Goal: Task Accomplishment & Management: Manage account settings

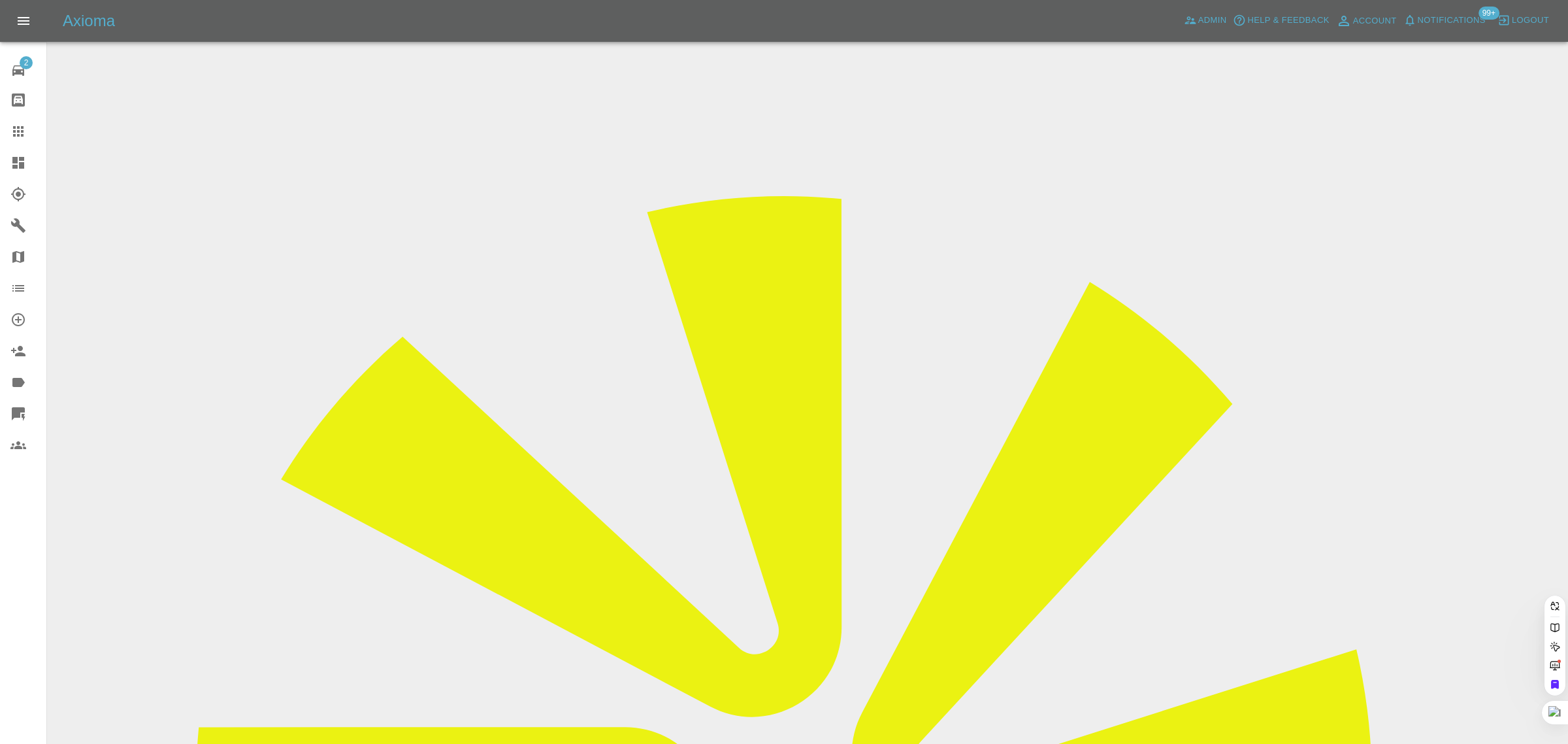
paste input "[EMAIL_ADDRESS][DOMAIN_NAME]"
type input "[EMAIL_ADDRESS][DOMAIN_NAME]"
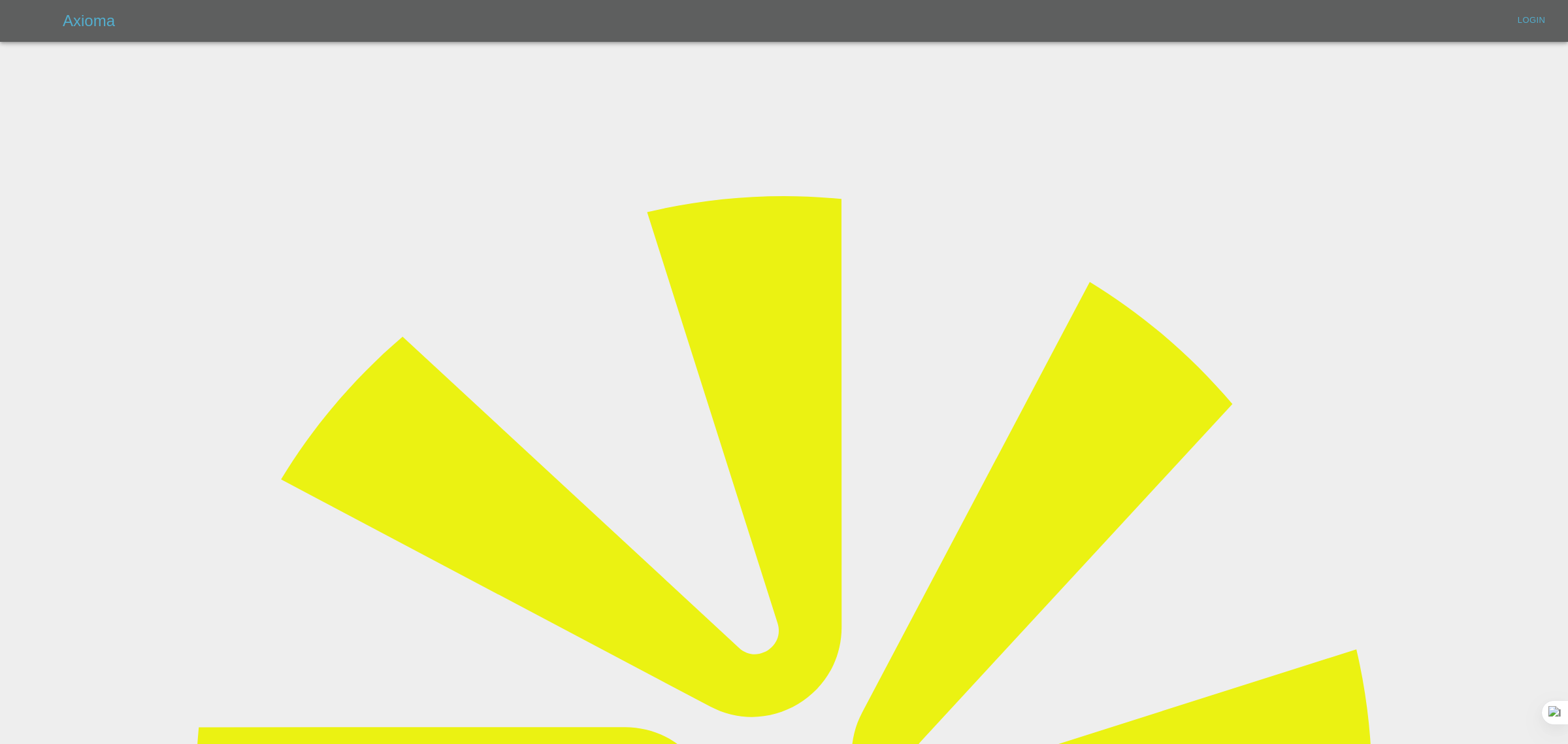
type input "[EMAIL_ADDRESS][DOMAIN_NAME]"
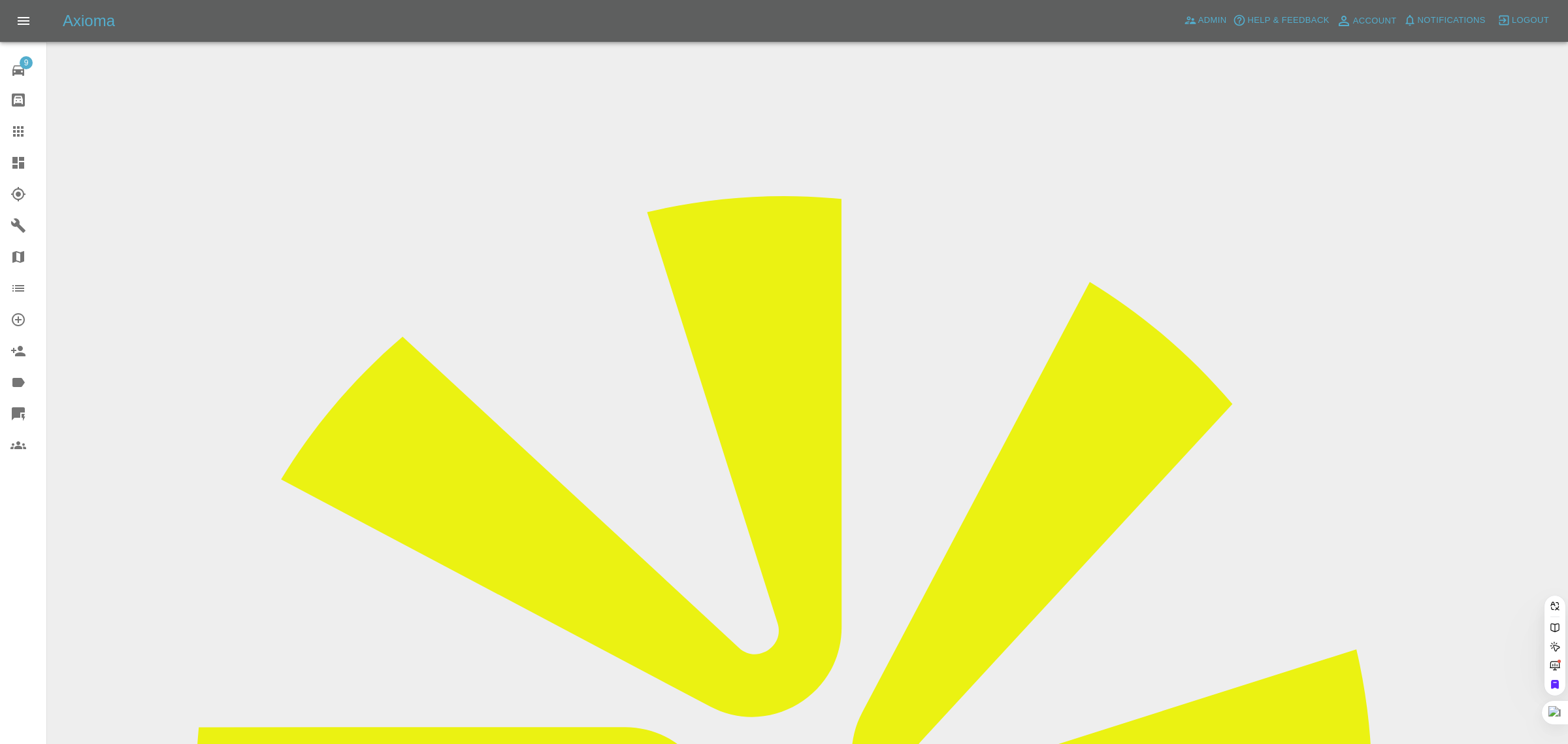
paste input "[EMAIL_ADDRESS][DOMAIN_NAME]"
type input "[EMAIL_ADDRESS][DOMAIN_NAME]"
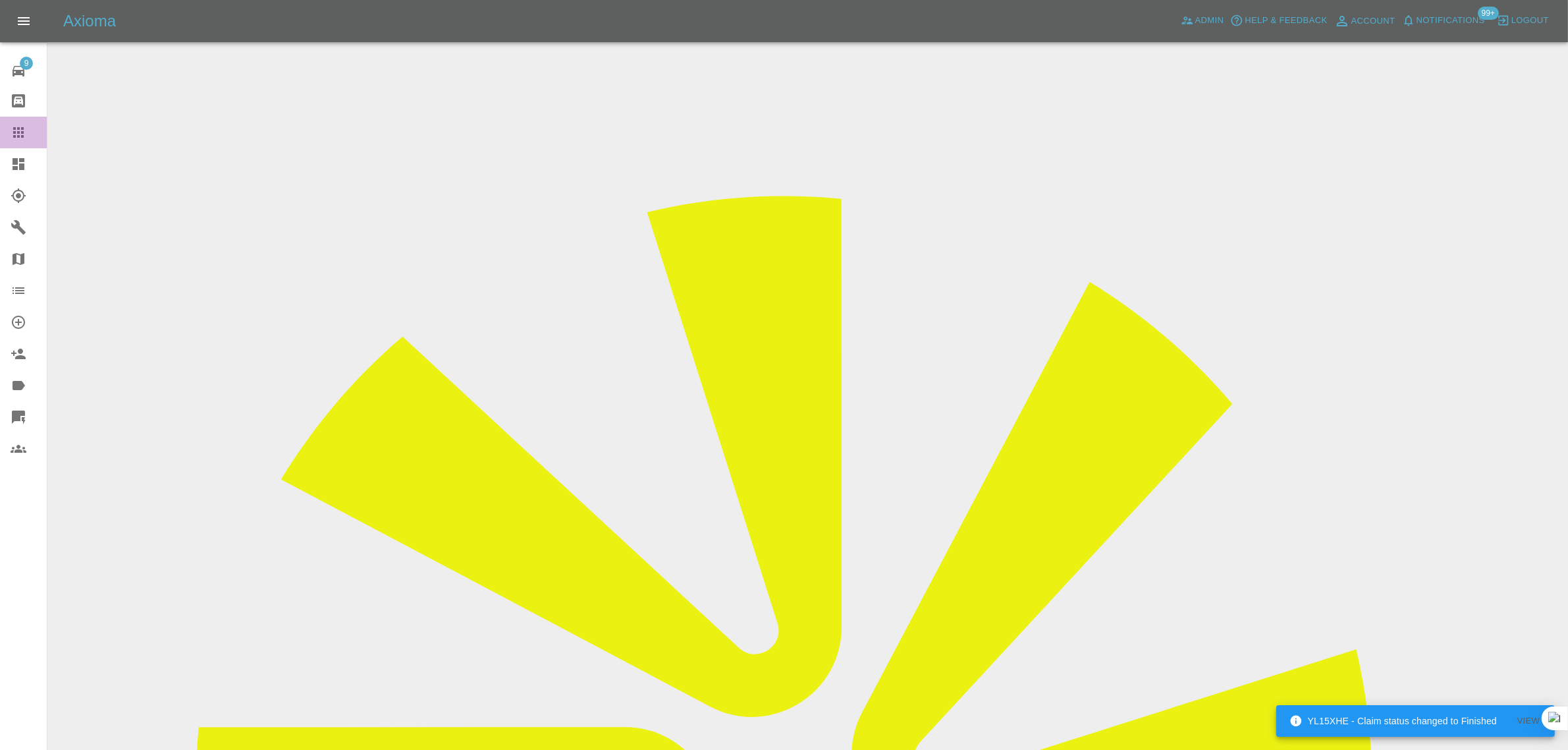
click at [16, 138] on icon at bounding box center [18, 132] width 16 height 16
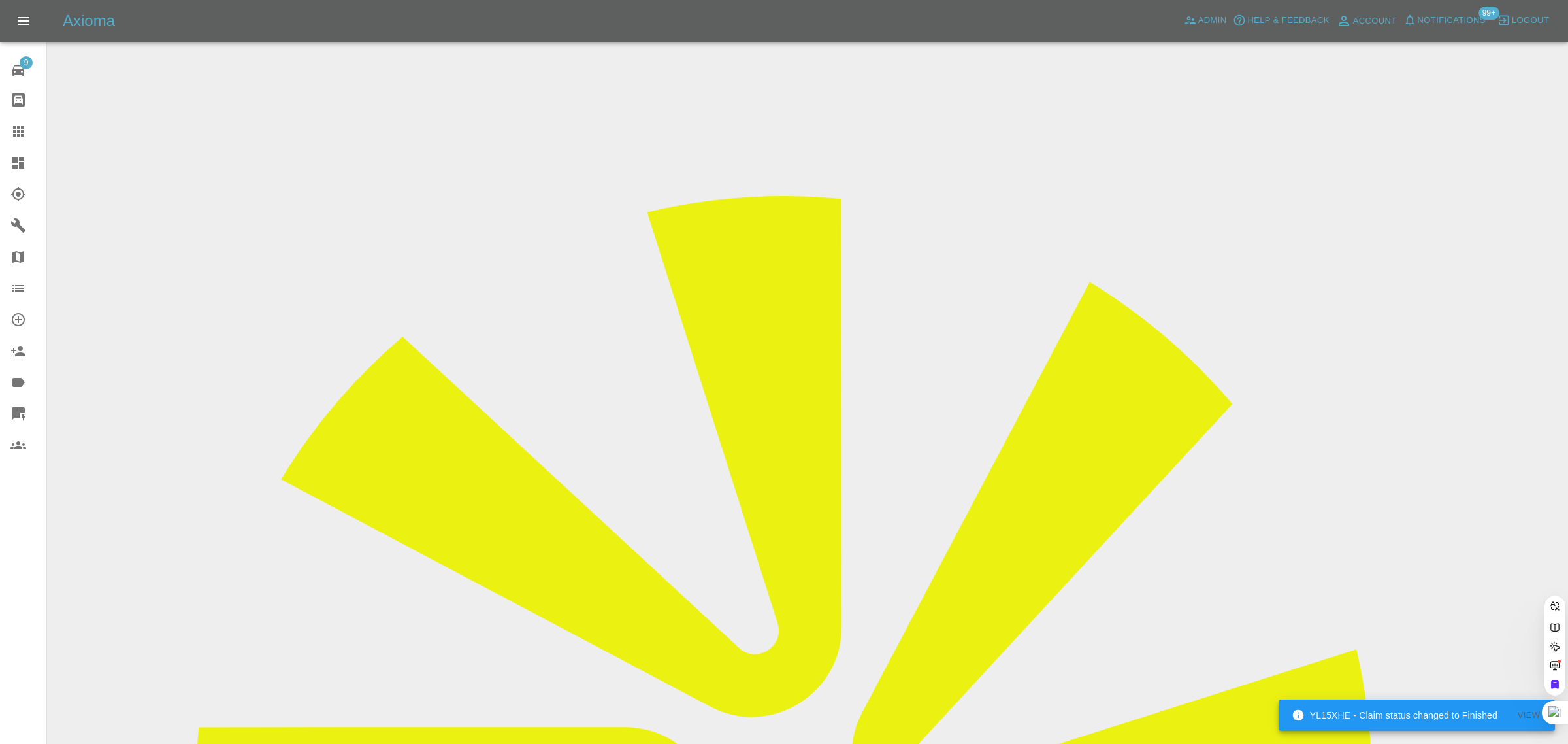
paste input "[EMAIL_ADDRESS][DOMAIN_NAME]"
type input "[EMAIL_ADDRESS][DOMAIN_NAME]"
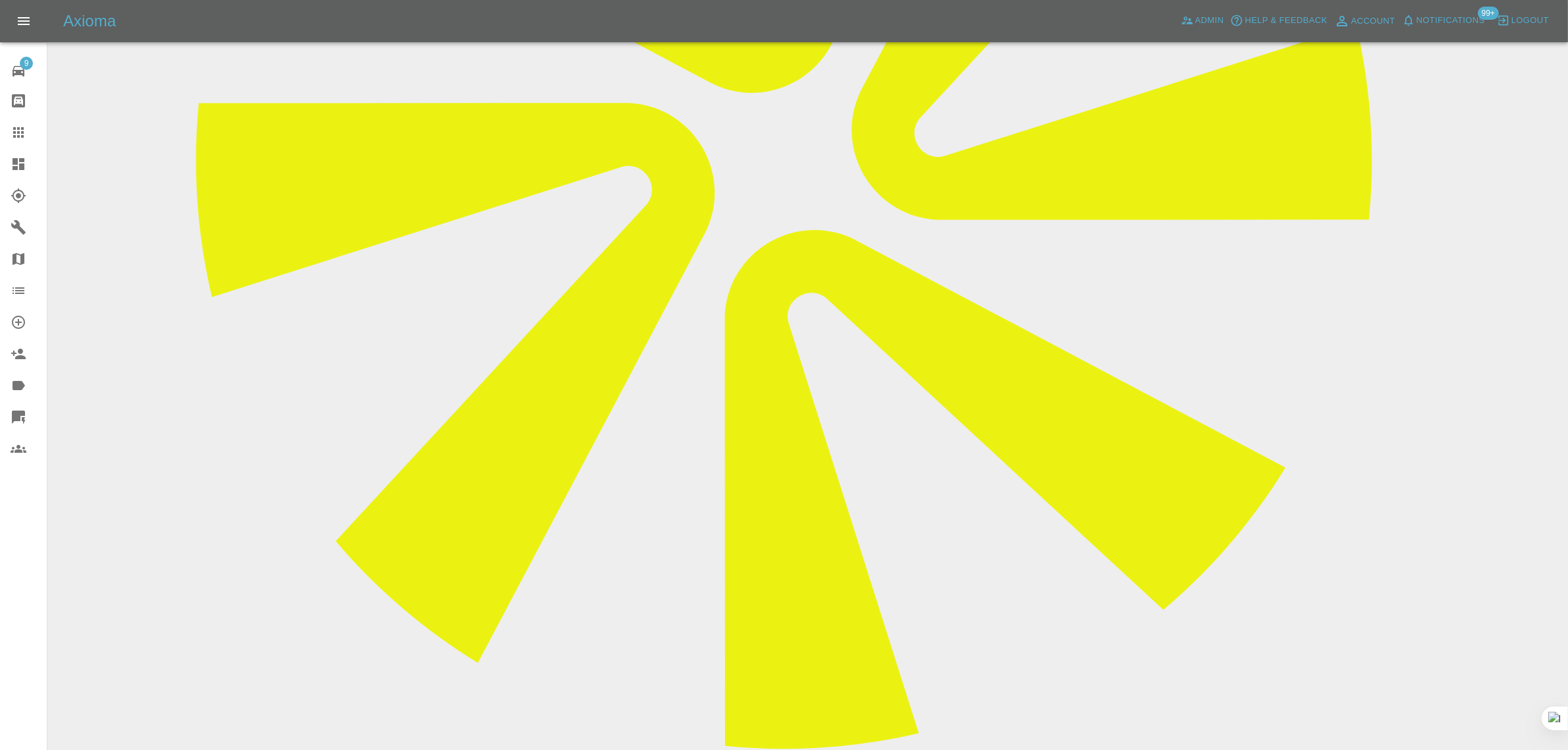
scroll to position [659, 0]
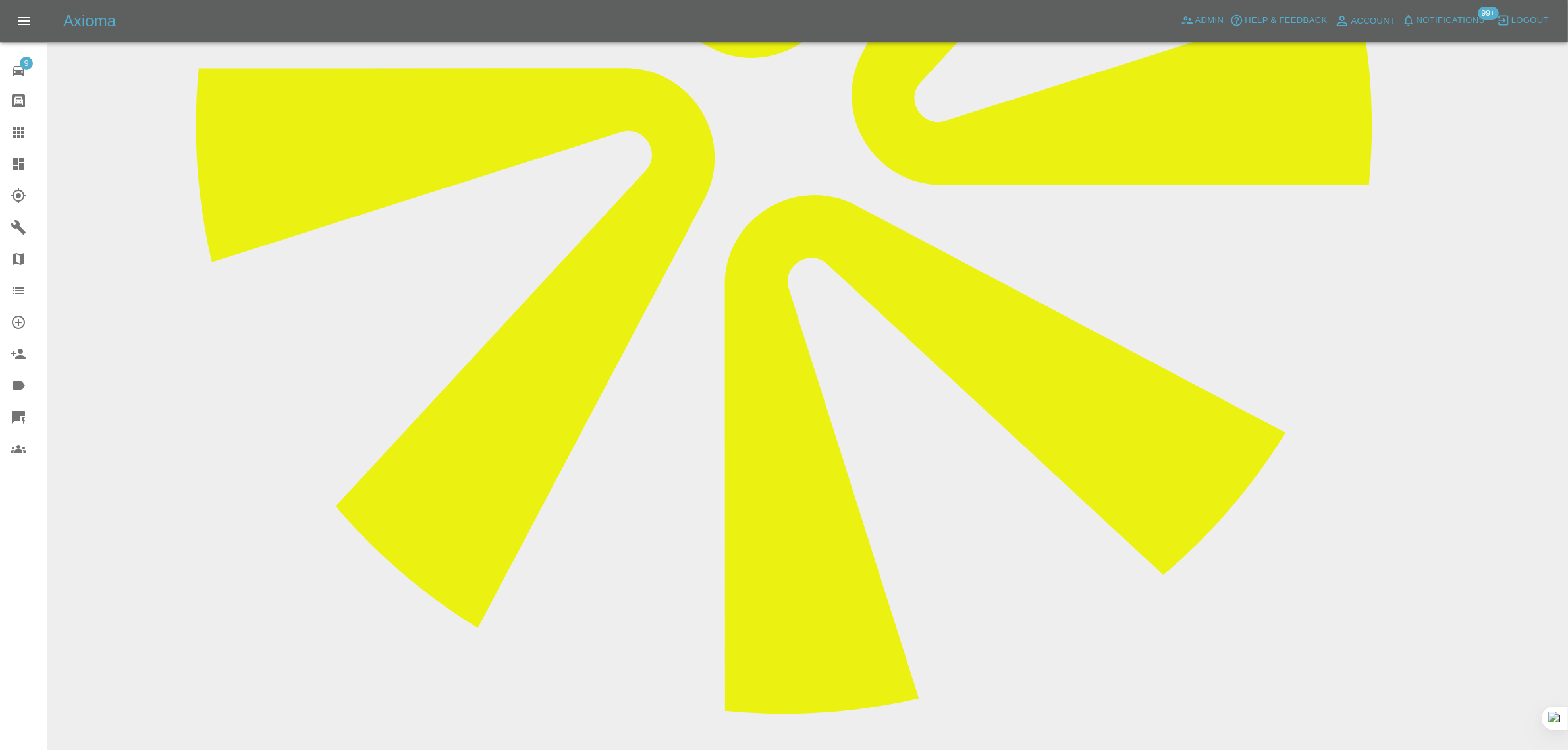
paste textarea "The repairer did not attend as he said he wasn’t feeling well. He says he can’t…"
type textarea "The repairer did not attend as he said he wasn’t feeling well. He says he can’t…"
click at [21, 137] on icon at bounding box center [18, 132] width 16 height 16
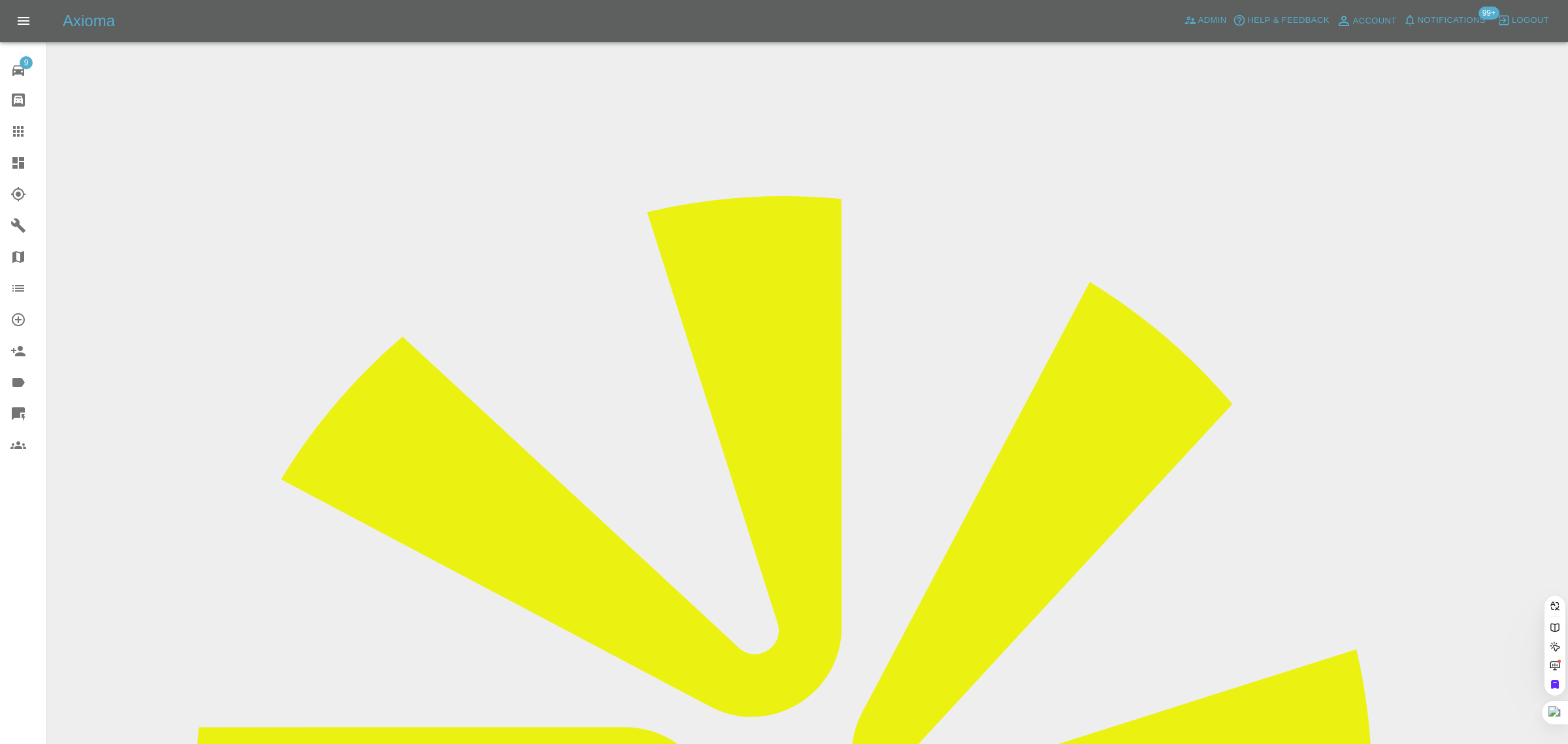
paste input "[EMAIL_ADDRESS][DOMAIN_NAME]"
type input "[EMAIL_ADDRESS][DOMAIN_NAME]"
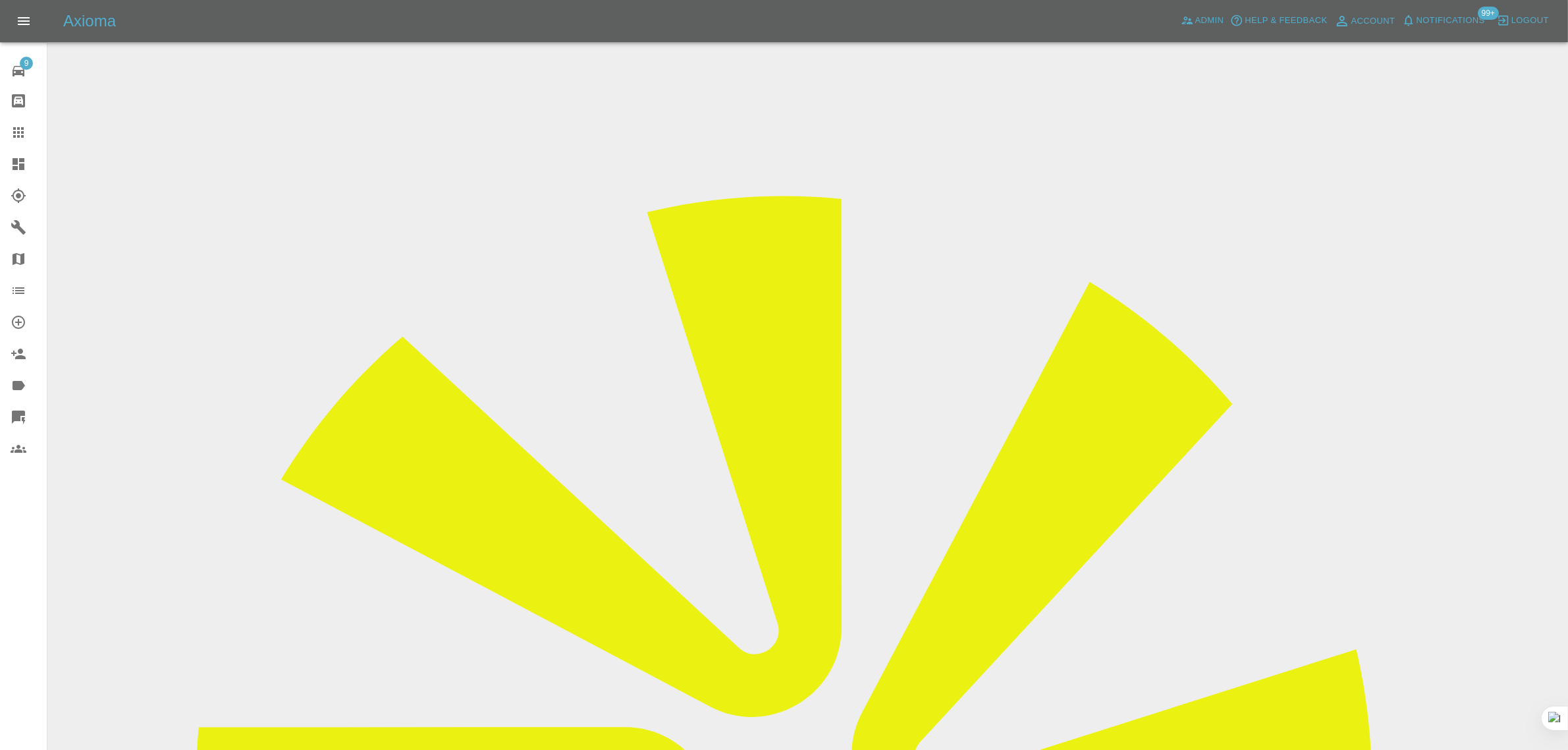
click at [21, 134] on icon at bounding box center [18, 132] width 16 height 16
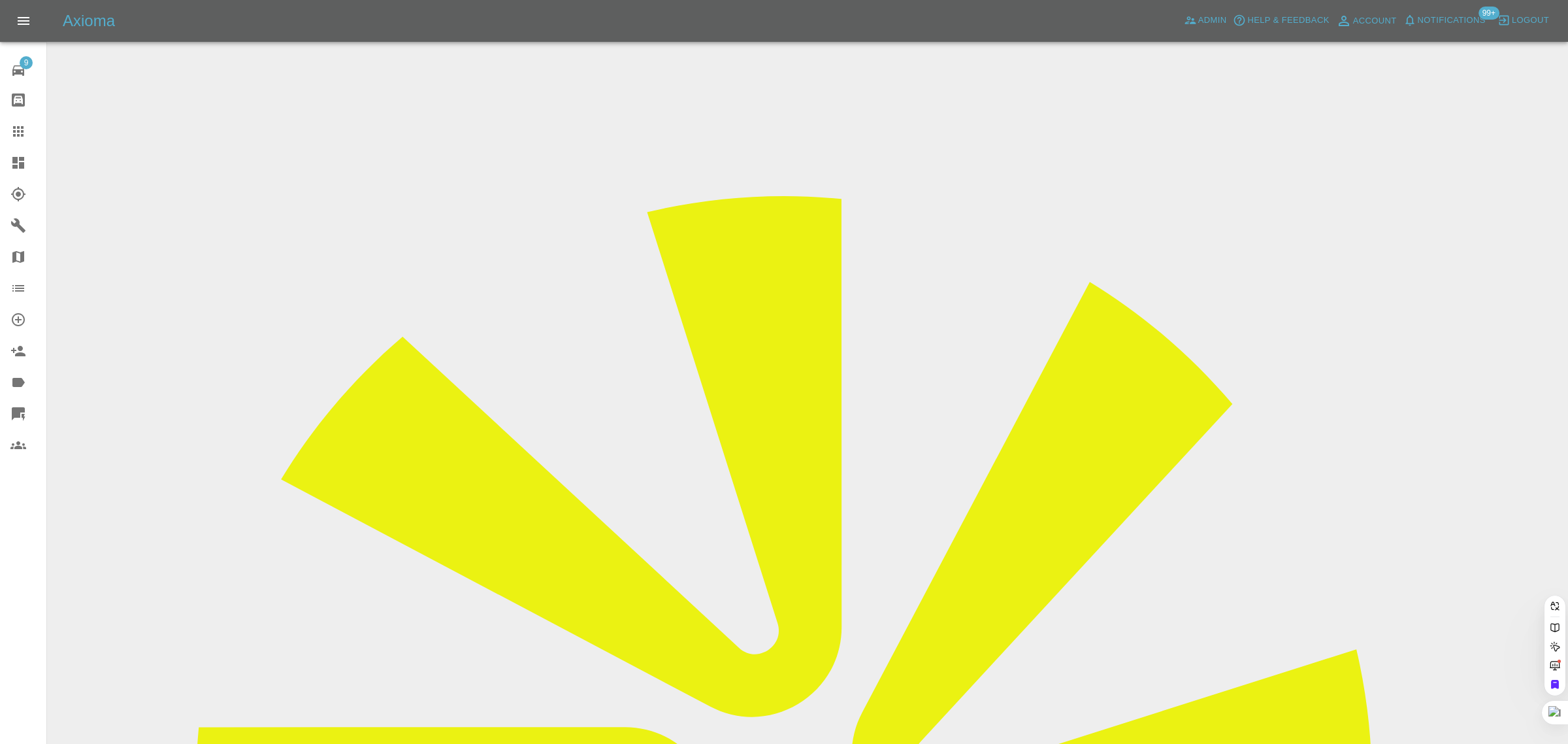
paste input "[PERSON_NAME][EMAIL_ADDRESS][MEDICAL_DATA][DOMAIN_NAME]"
type input "[PERSON_NAME][EMAIL_ADDRESS][MEDICAL_DATA][DOMAIN_NAME]"
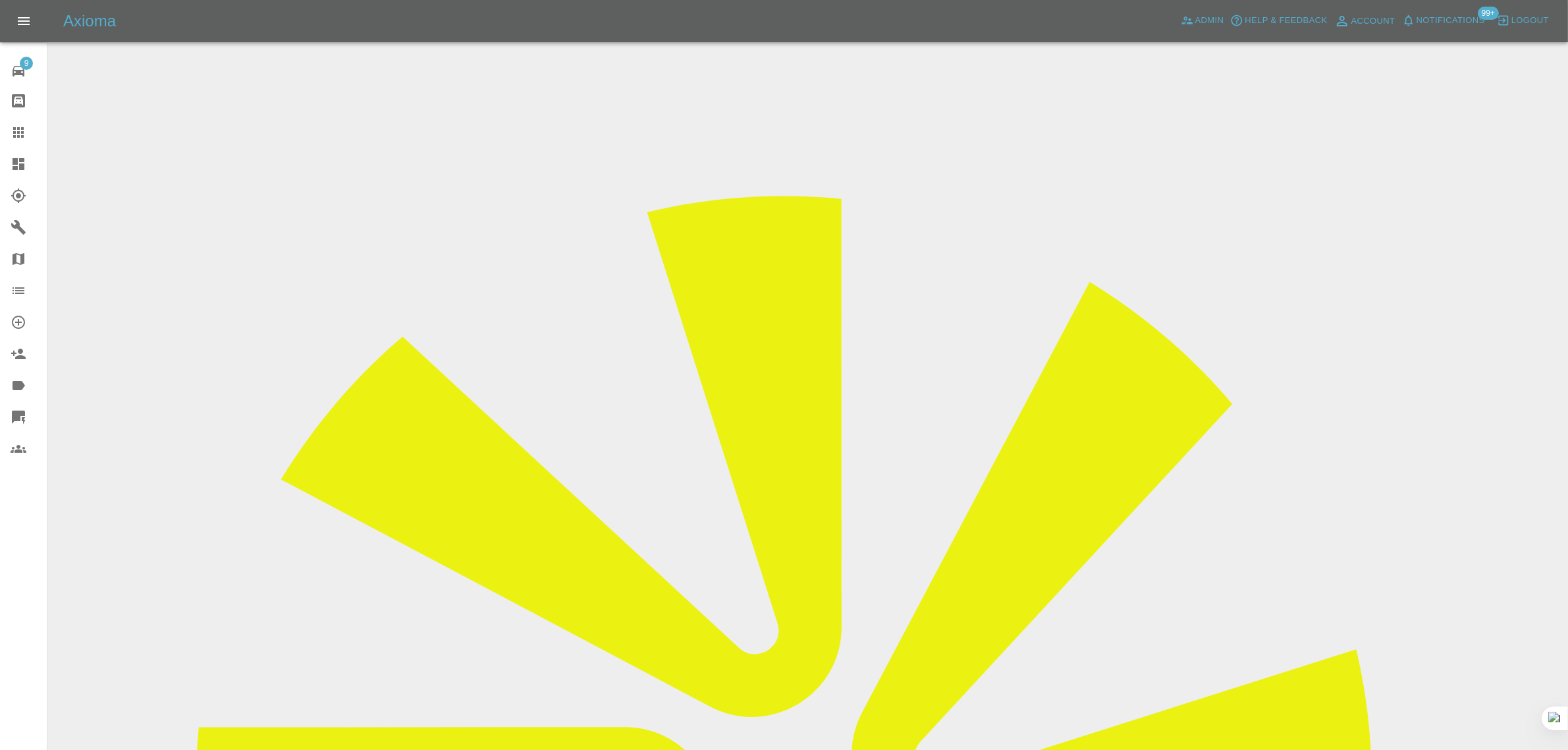
drag, startPoint x: 1255, startPoint y: 201, endPoint x: 1335, endPoint y: 209, distance: 80.4
copy td "That Body Work G"
drag, startPoint x: 656, startPoint y: 227, endPoint x: 869, endPoint y: 225, distance: 213.0
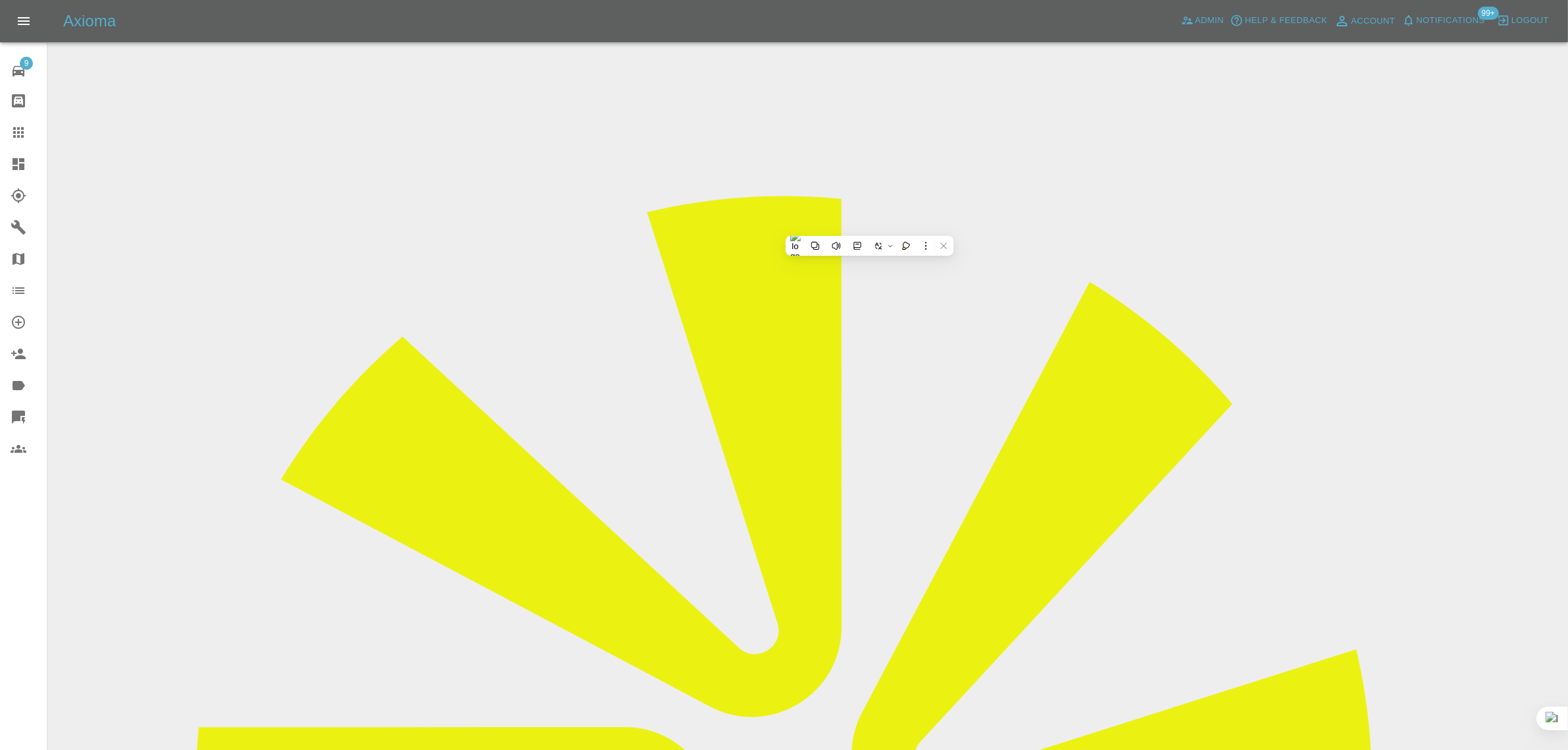
drag, startPoint x: 903, startPoint y: 234, endPoint x: 598, endPoint y: 230, distance: 305.0
copy tr "Registration plates AUDI A6 AVANT"
drag, startPoint x: 595, startPoint y: 351, endPoint x: 907, endPoint y: 390, distance: 314.4
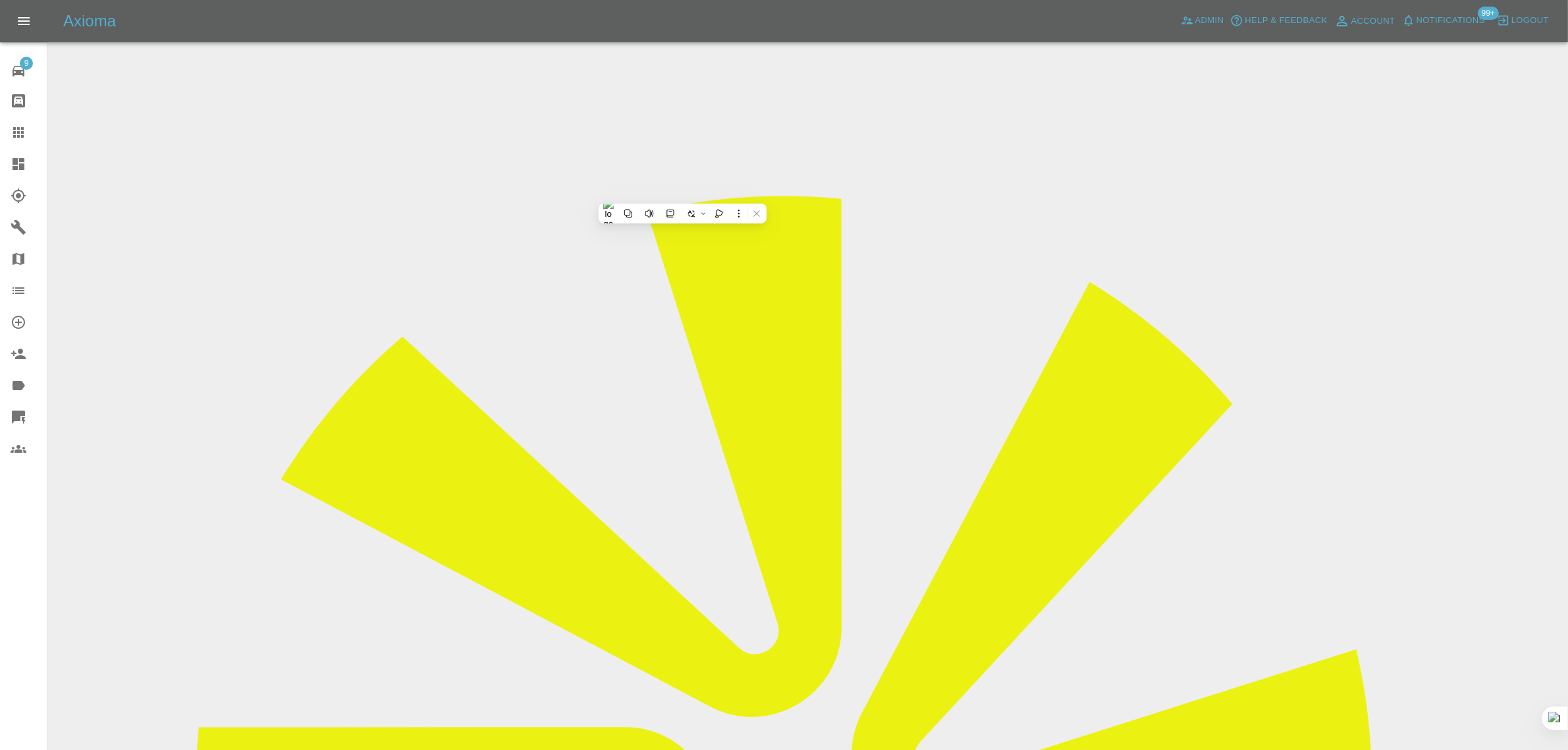
copy tbody "Vehicle Location RG65PY Driver [PERSON_NAME][MEDICAL_DATA]"
drag, startPoint x: 1085, startPoint y: 559, endPoint x: 1372, endPoint y: 566, distance: 287.1
copy tr "Repair Date [DATE]"
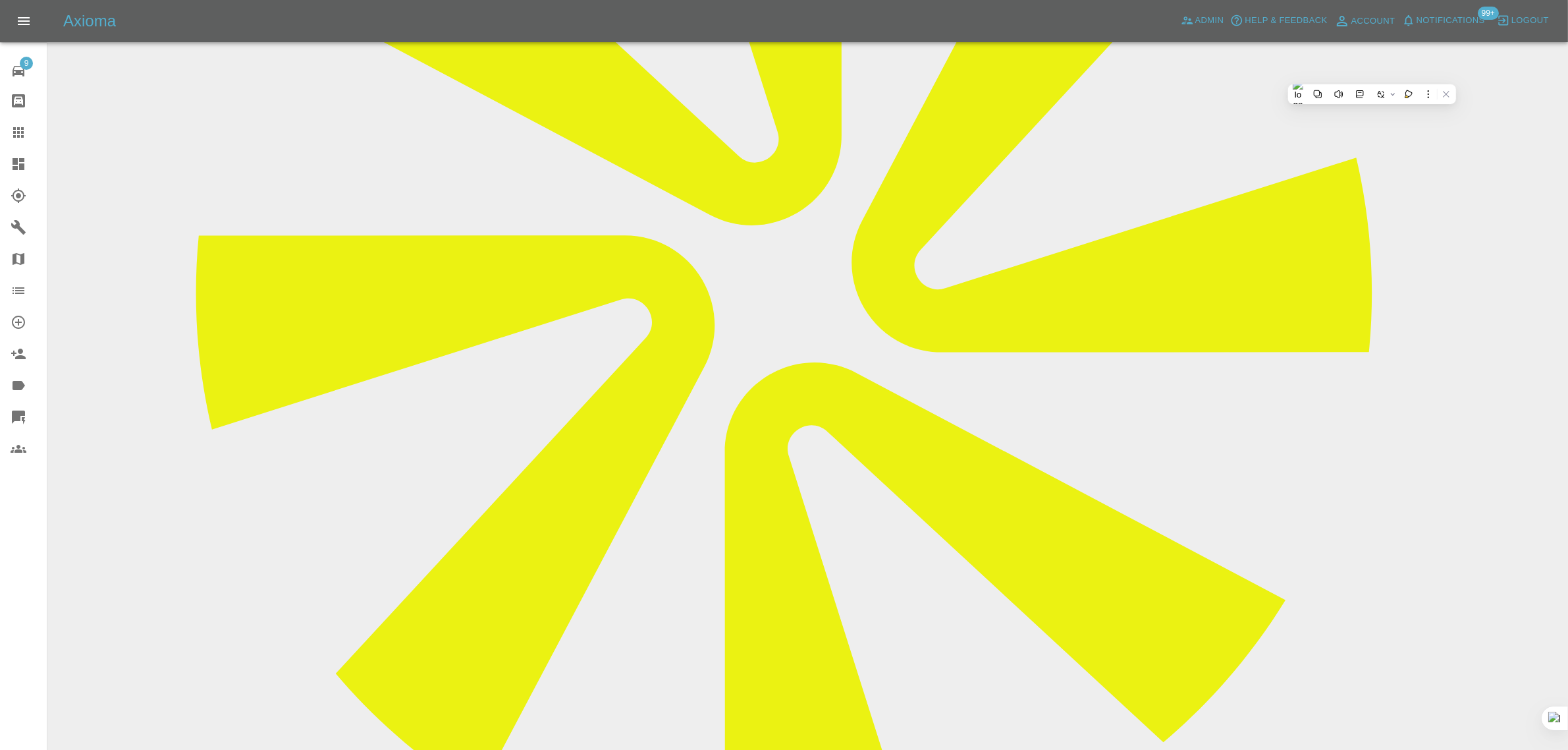
scroll to position [495, 0]
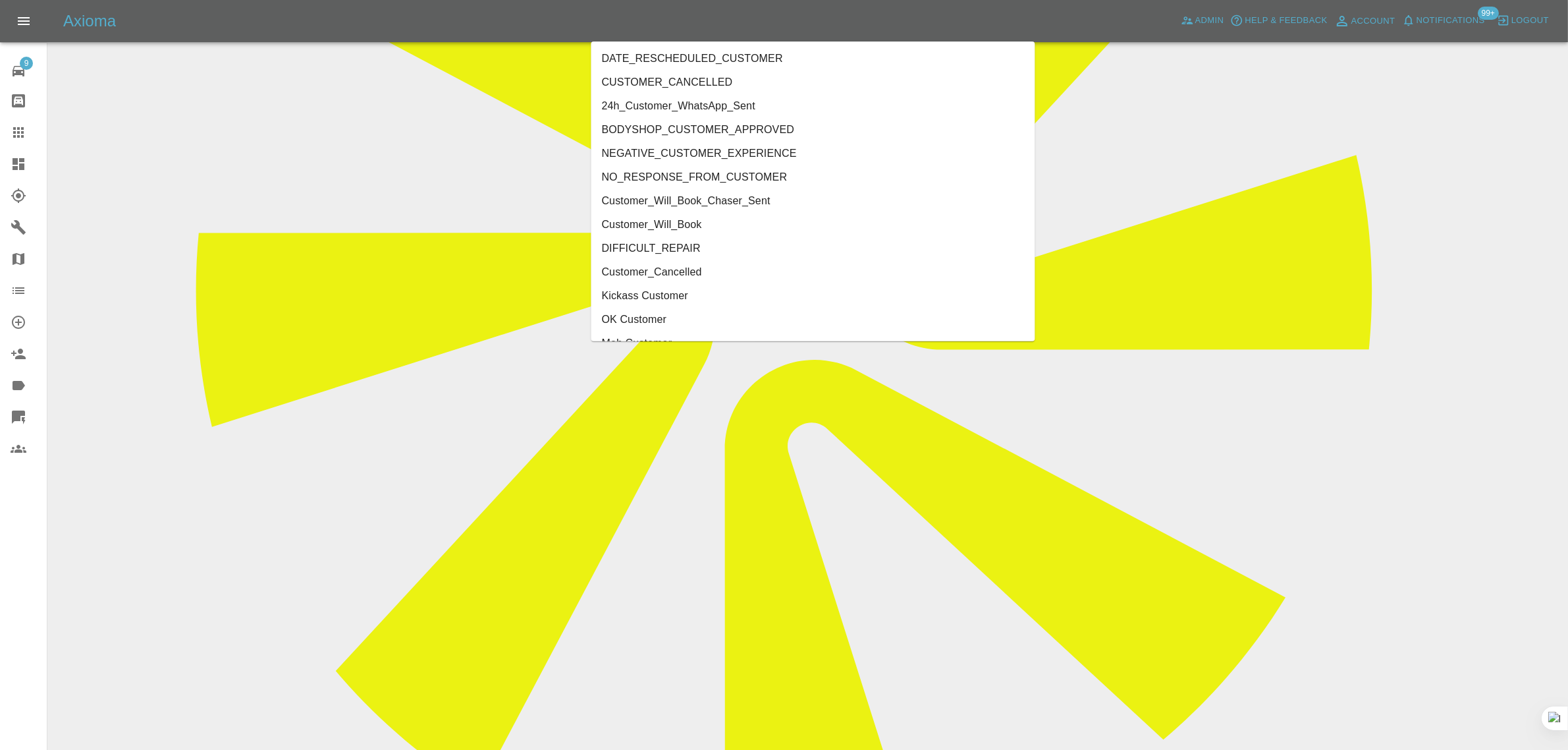
type input "cust"
click at [630, 255] on li "Customer_Cancelled" at bounding box center [813, 249] width 444 height 24
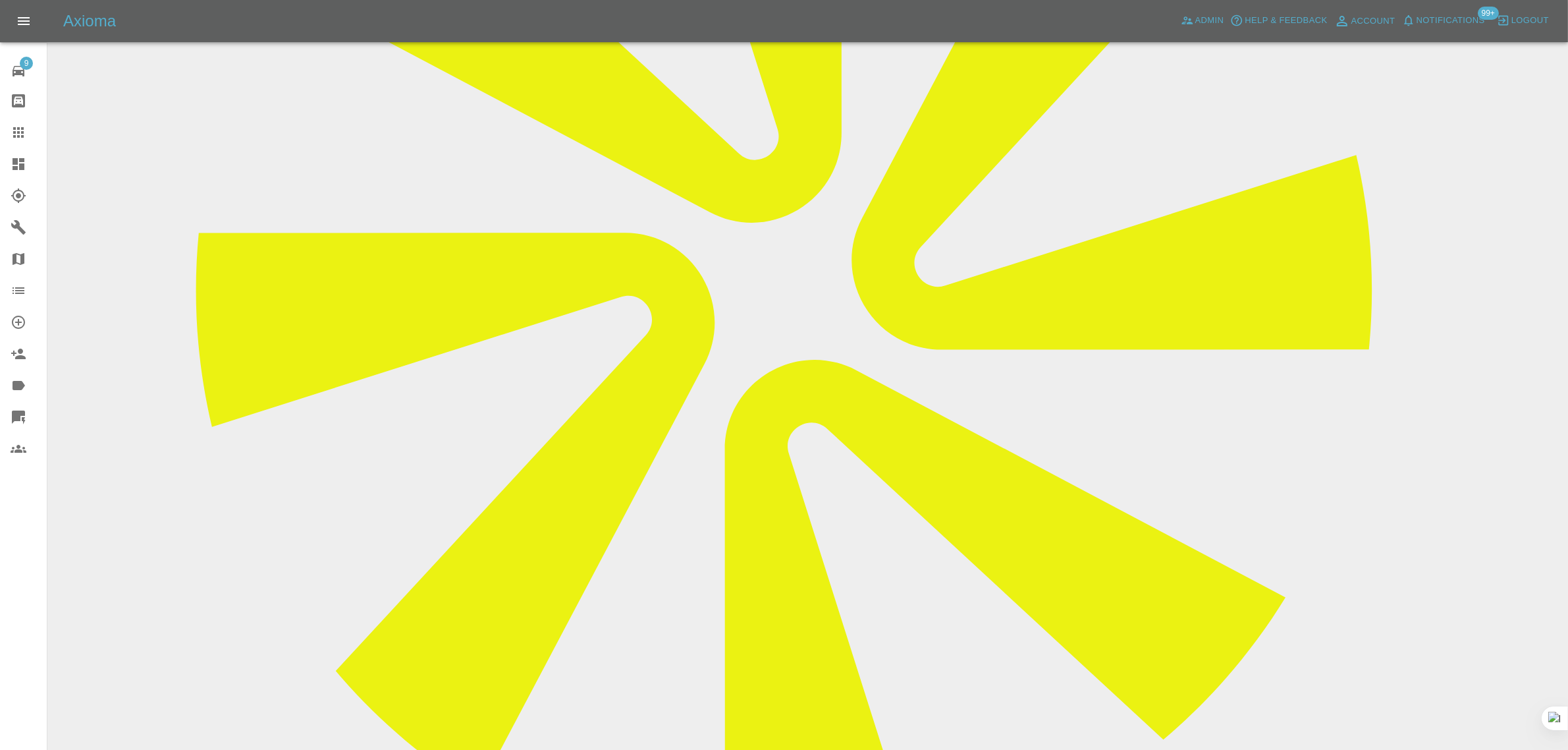
scroll to position [329, 0]
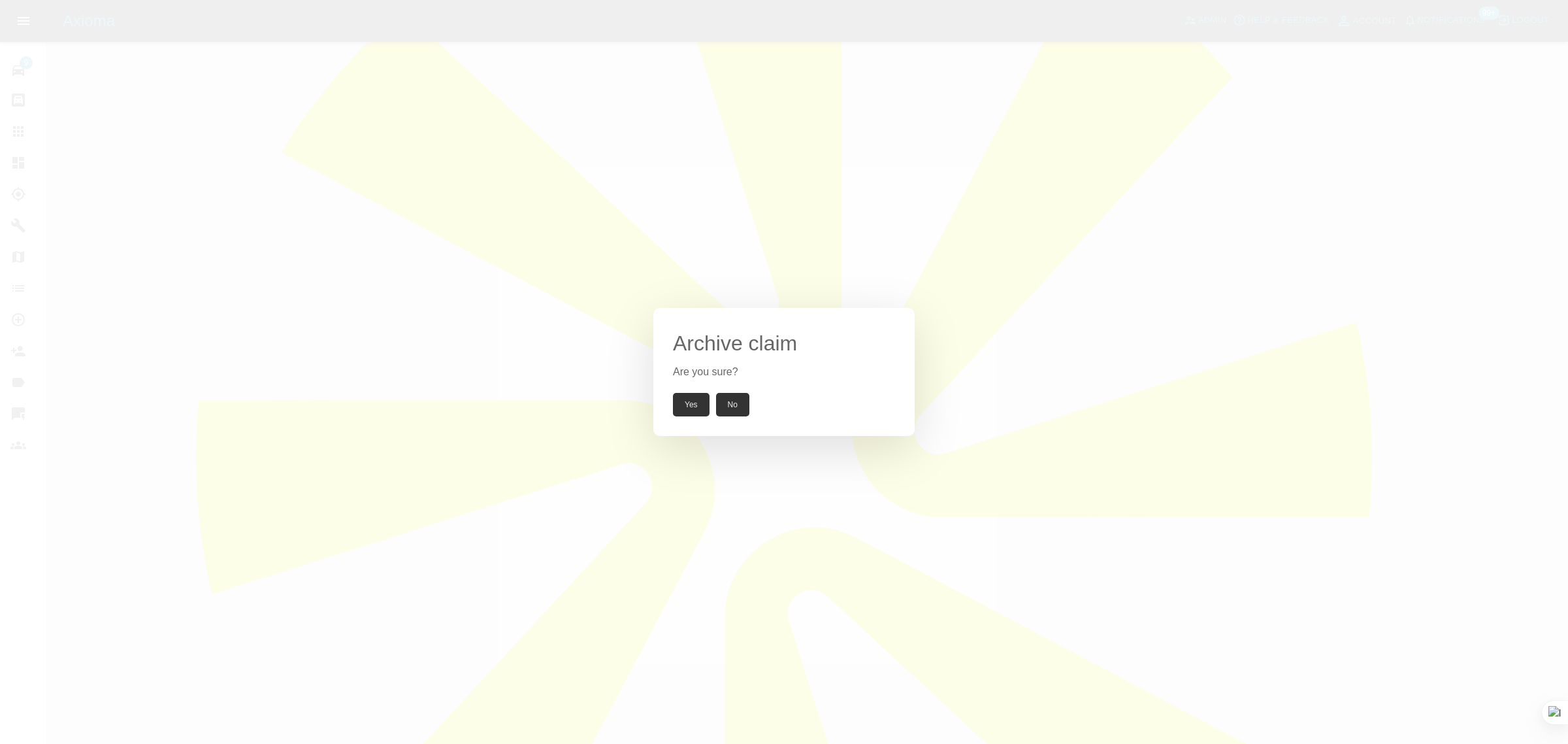
click at [677, 419] on div "Archive claim Are you sure? Yes No" at bounding box center [784, 372] width 261 height 128
click at [684, 413] on button "Yes" at bounding box center [692, 405] width 37 height 24
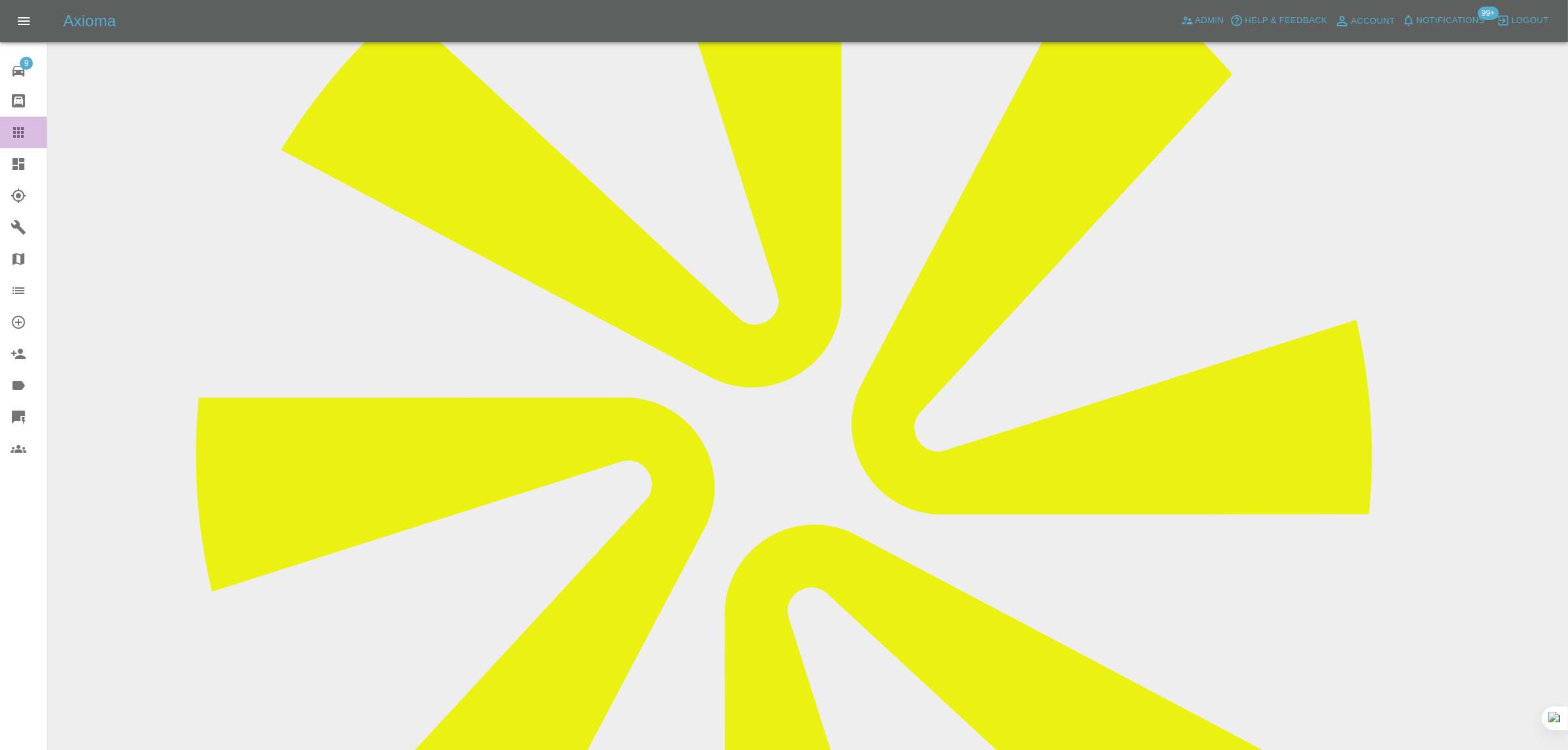
click at [12, 135] on icon at bounding box center [18, 132] width 16 height 16
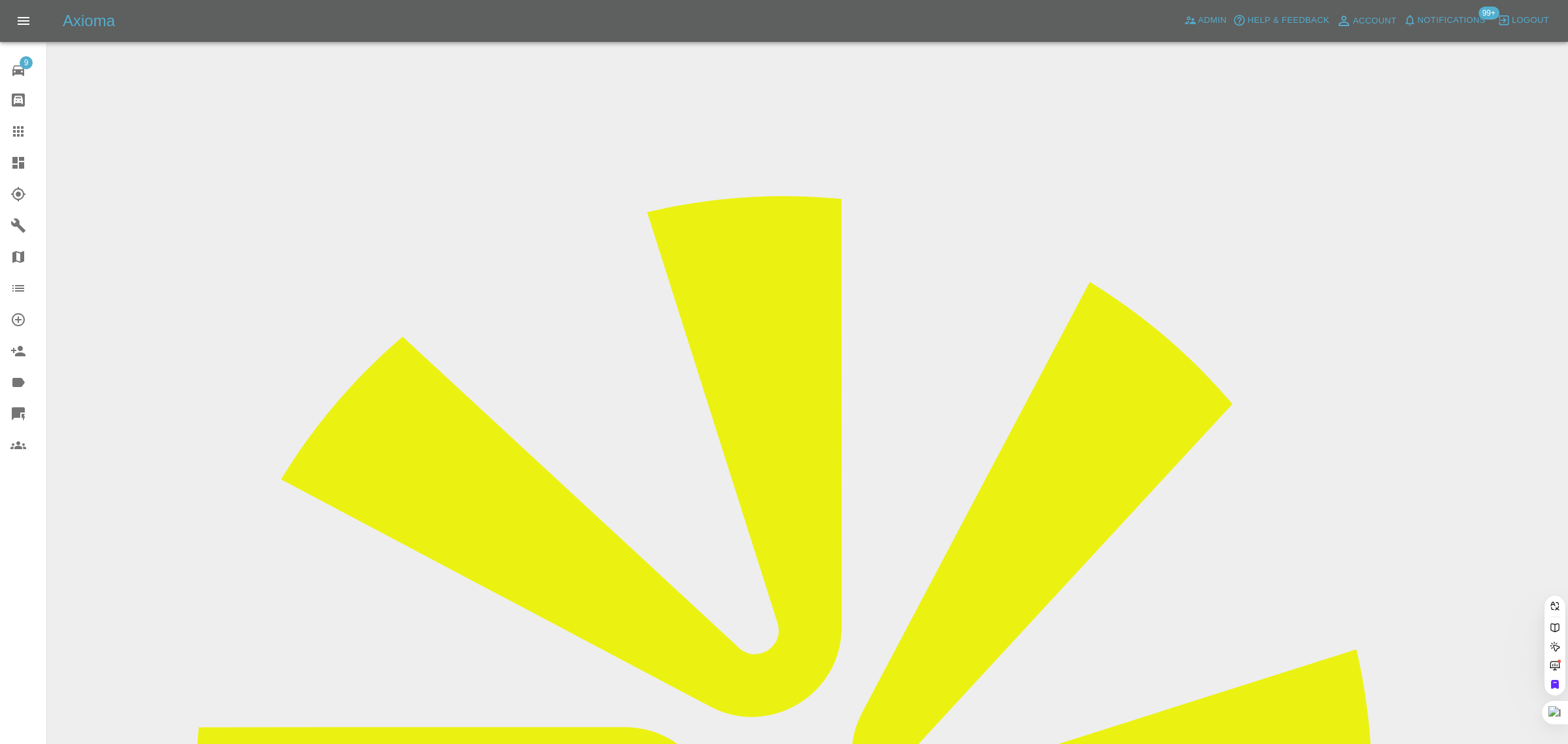
paste input "[EMAIL_ADDRESS][DOMAIN_NAME]"
type input "[EMAIL_ADDRESS][DOMAIN_NAME]"
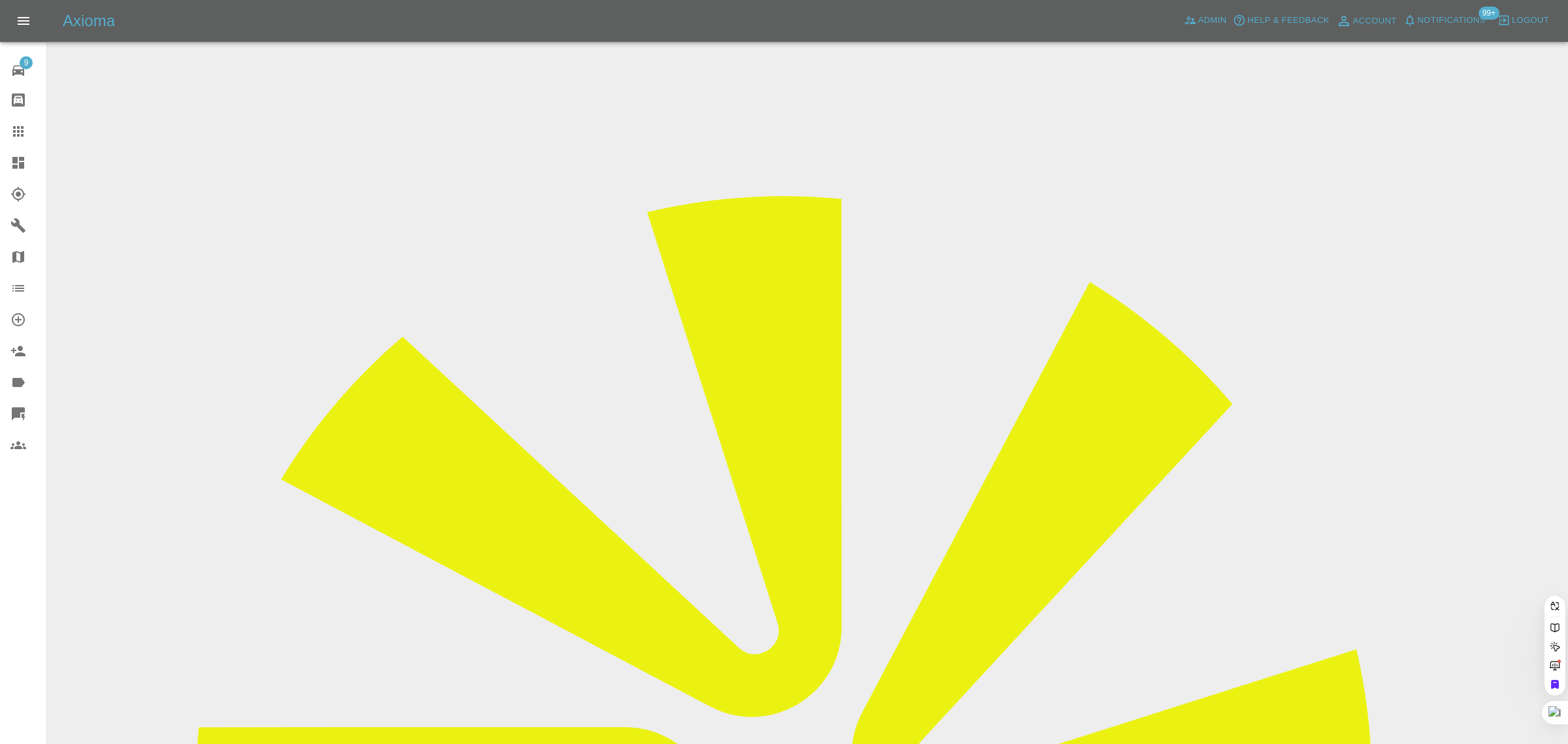
paste input "[EMAIL_ADDRESS][DOMAIN_NAME]"
type input "[EMAIL_ADDRESS][DOMAIN_NAME]"
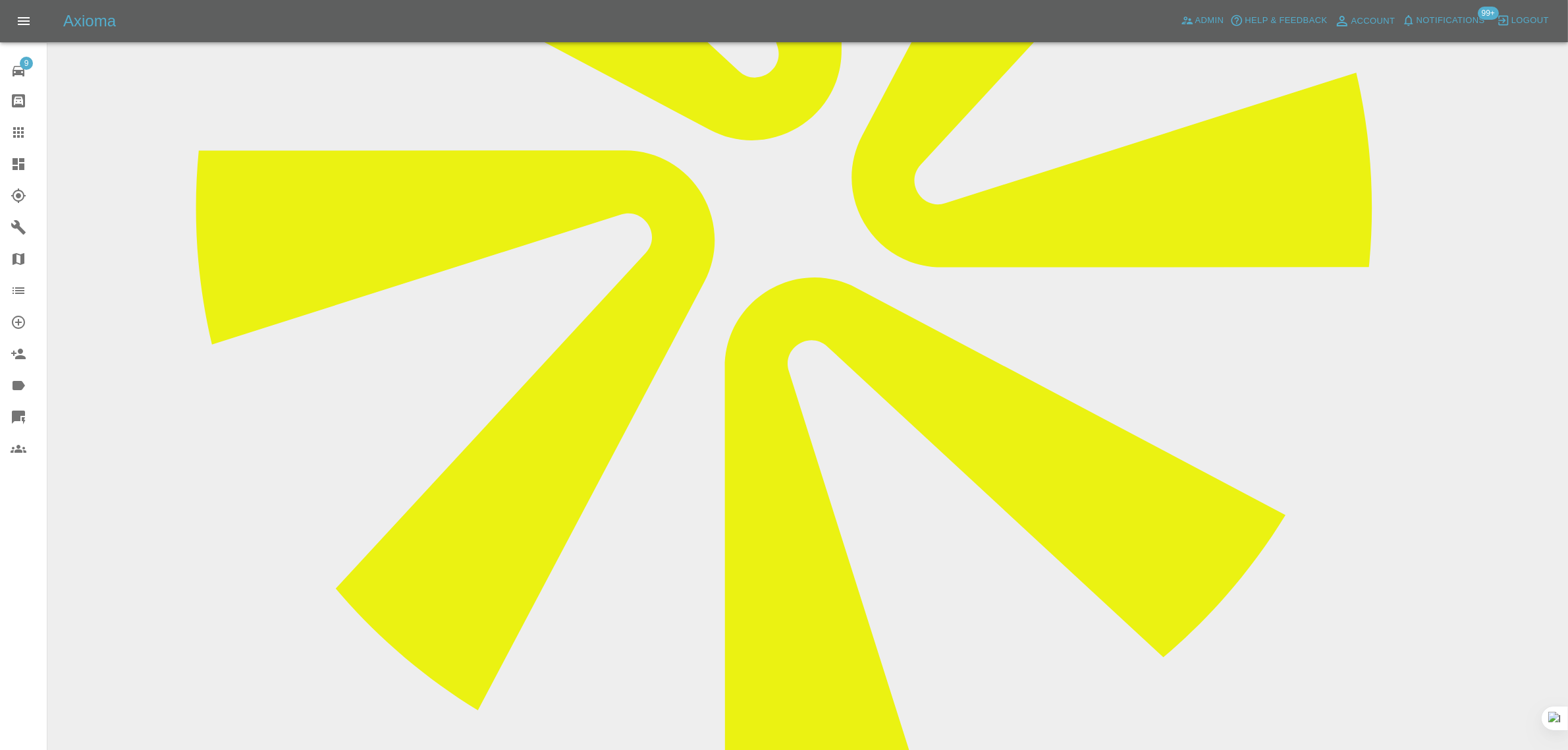
scroll to position [741, 0]
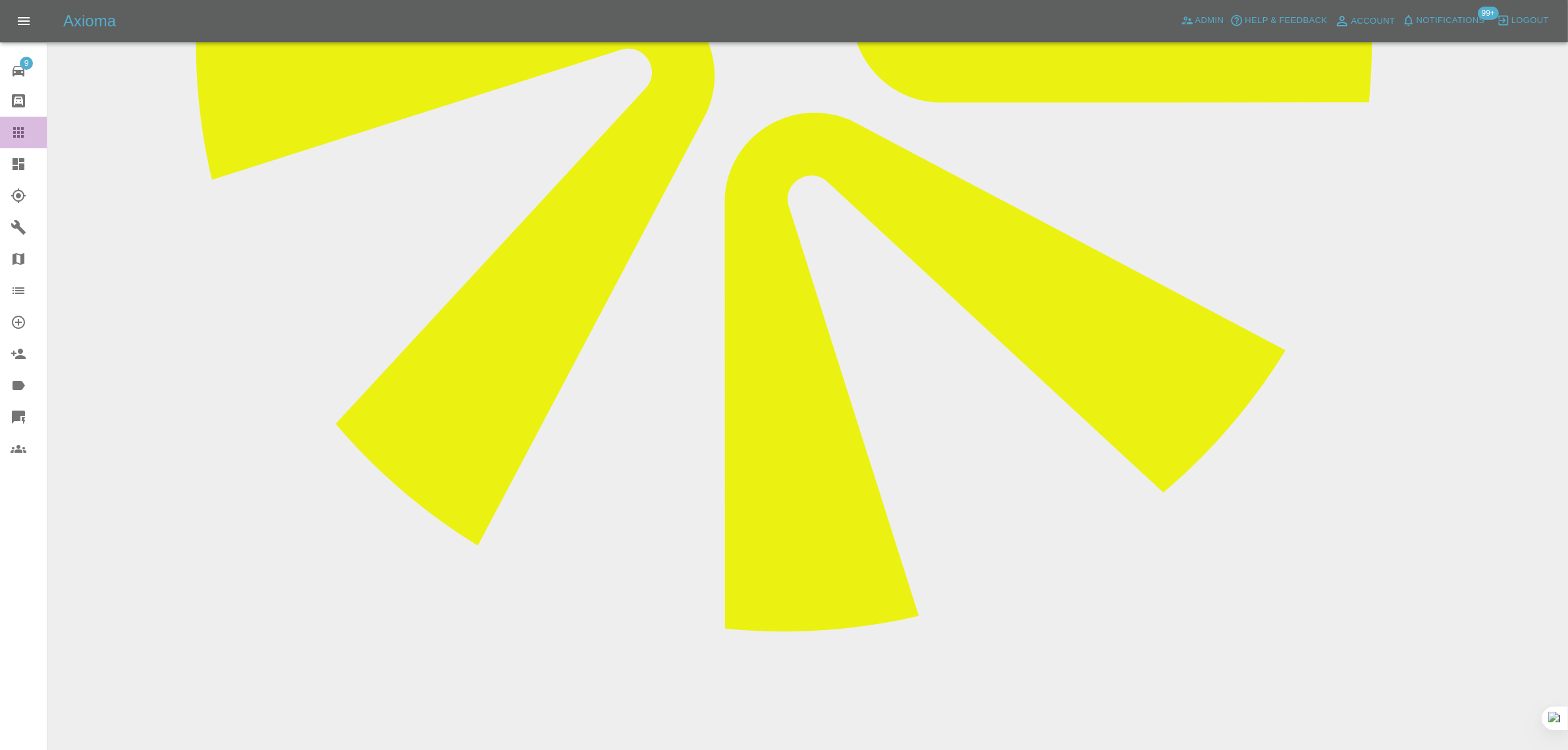
click at [27, 122] on link "Claims" at bounding box center [23, 133] width 47 height 32
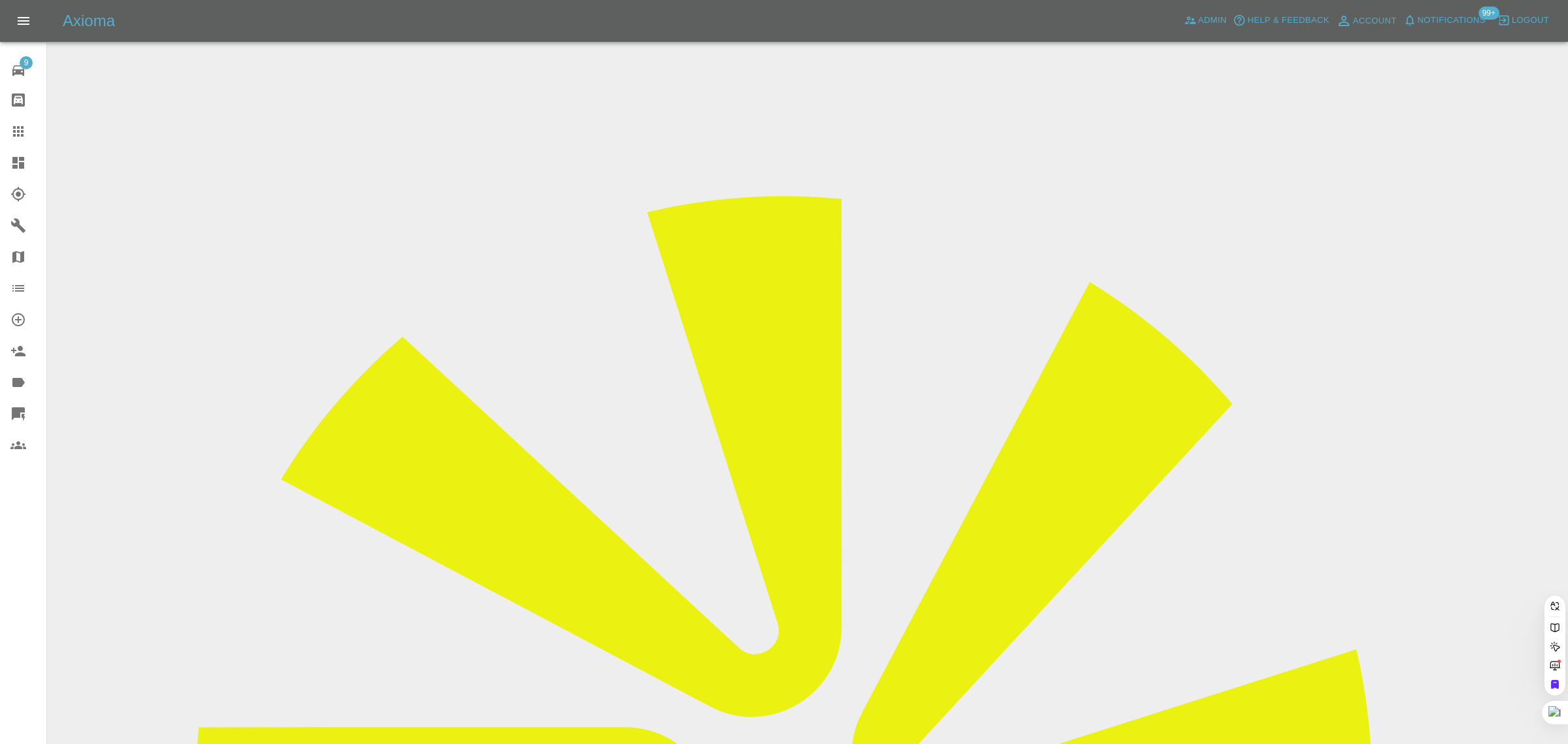
paste input "[EMAIL_ADDRESS][DOMAIN_NAME]"
type input "[EMAIL_ADDRESS][DOMAIN_NAME]"
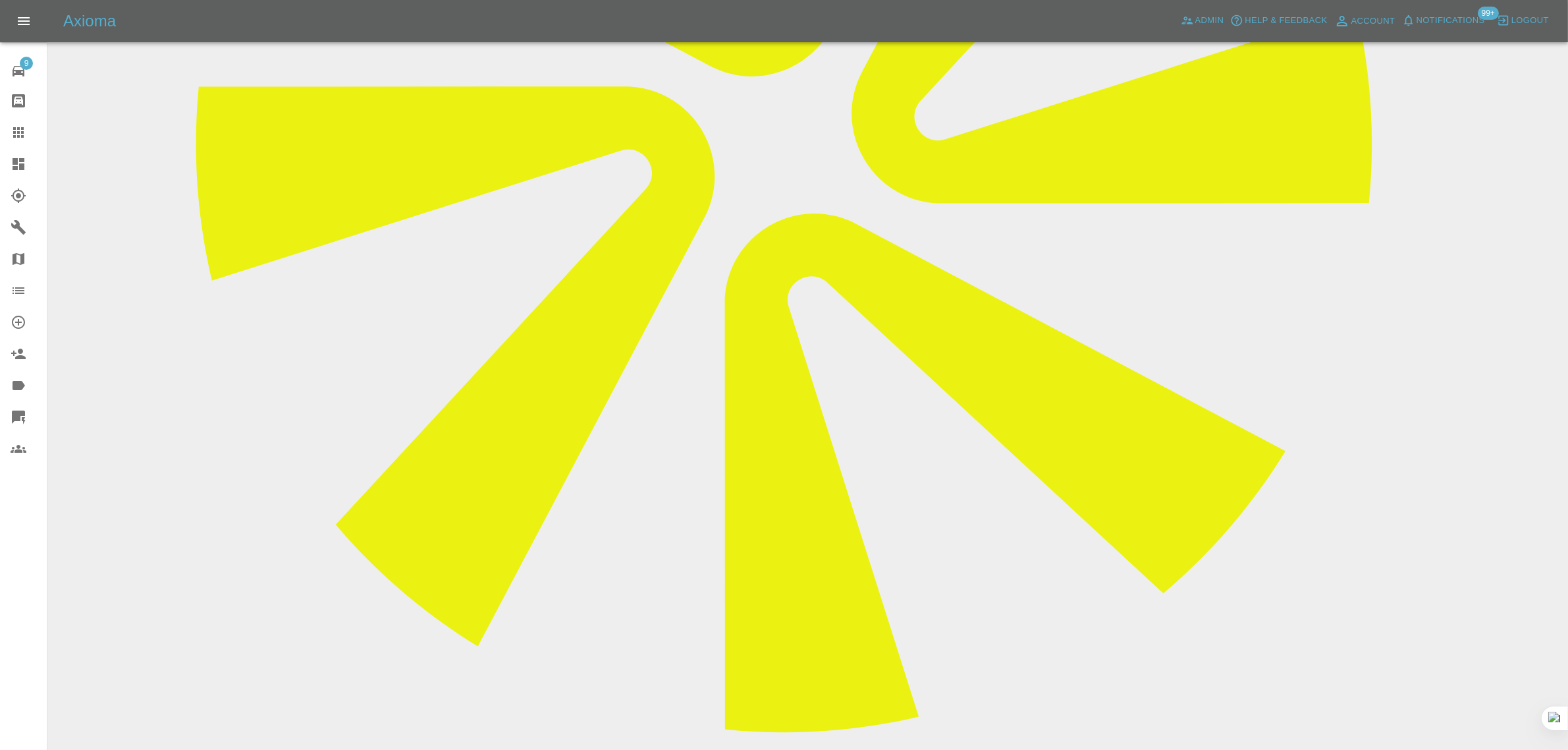
scroll to position [659, 0]
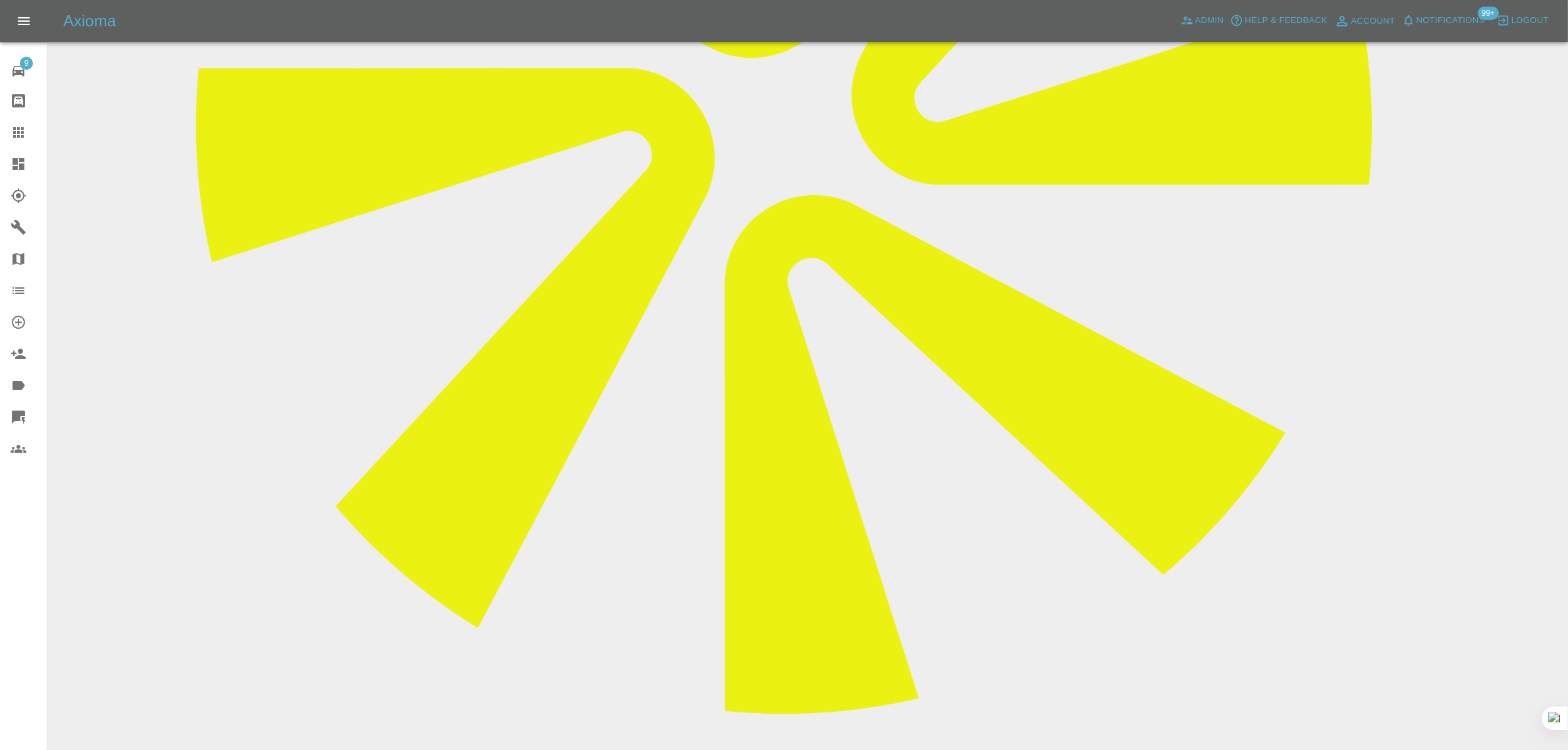
paste textarea "I need to cancel my repair for [DATE], I have messaged the repair man [PERSON_N…"
type textarea "I need to cancel my repair for [DATE], I have messaged the repair man [PERSON_N…"
click at [30, 141] on link "Claims" at bounding box center [23, 133] width 47 height 32
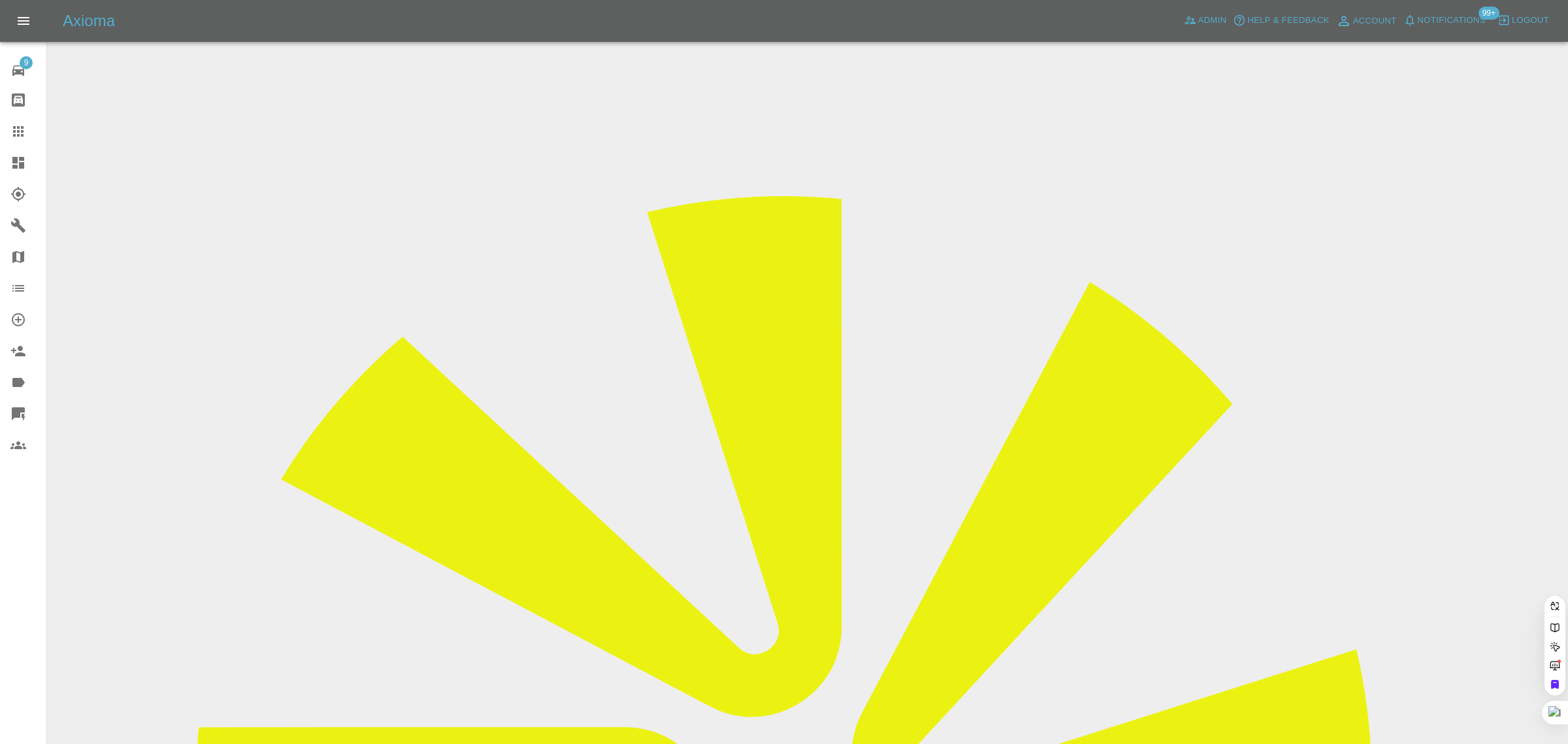
paste input "[EMAIL_ADDRESS][DOMAIN_NAME]"
type input "[EMAIL_ADDRESS][DOMAIN_NAME]"
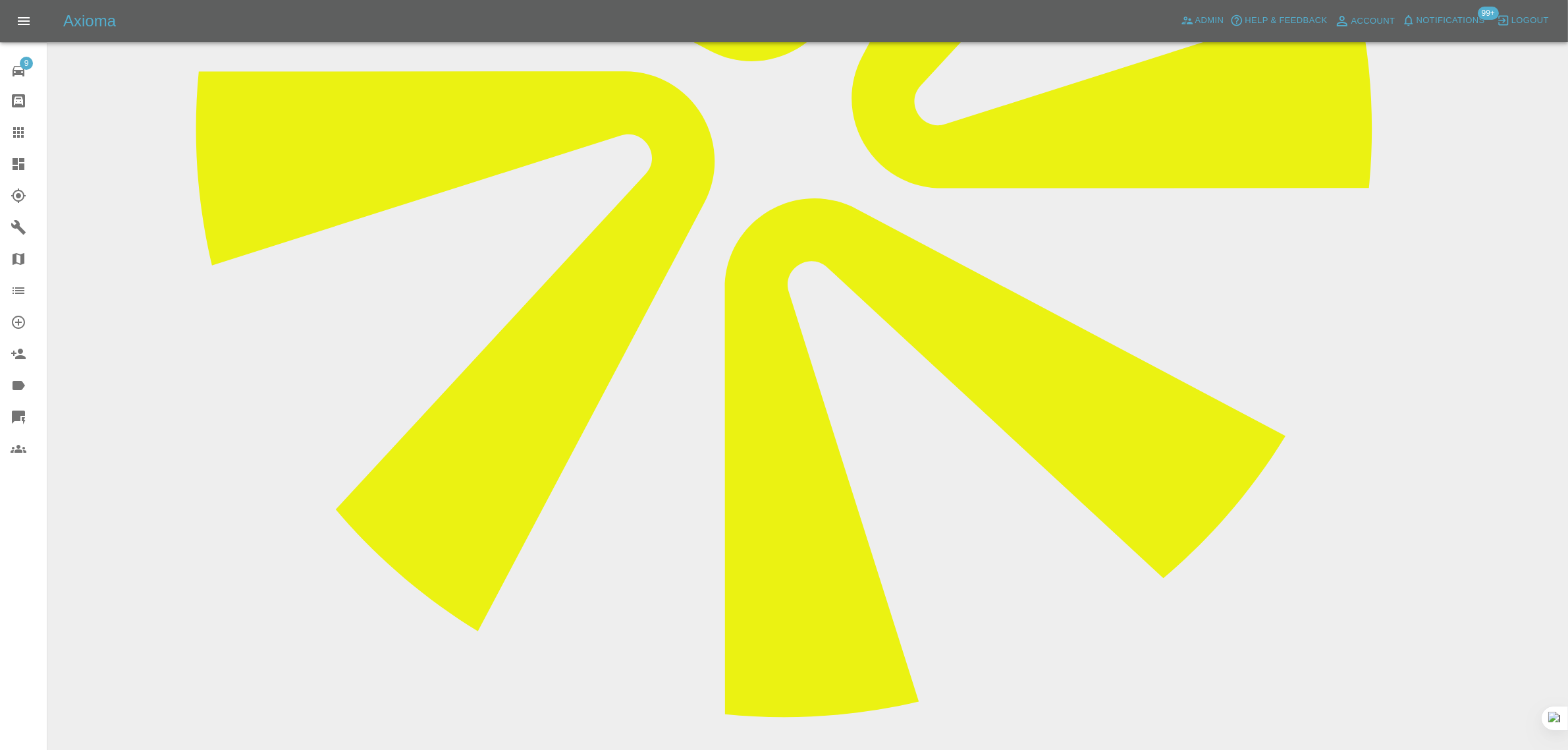
scroll to position [659, 0]
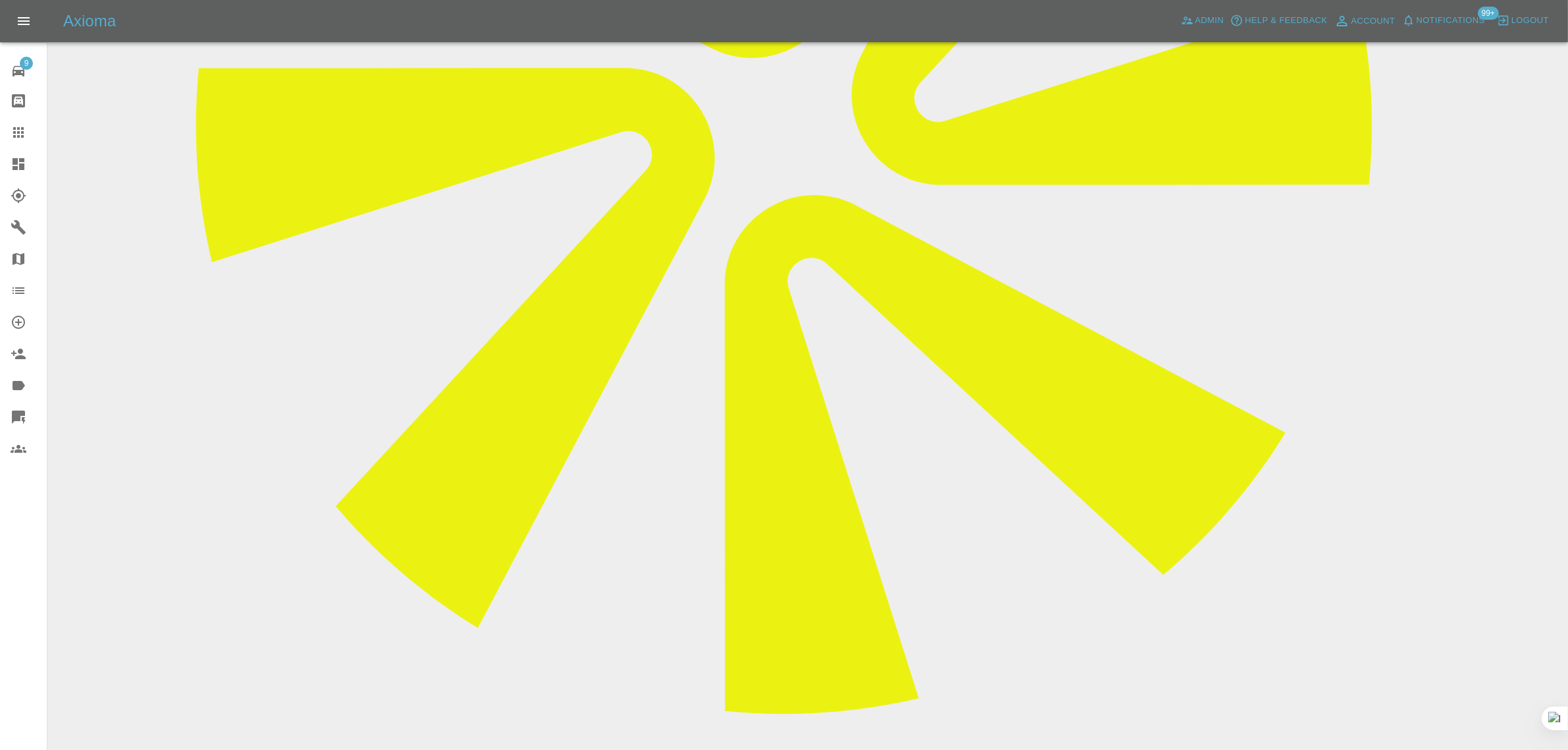
paste textarea "thanks for this quote. Just to confirm this is for the removal of the dent and …"
type textarea "thanks for this quote. Just to confirm this is for the removal of the dent and …"
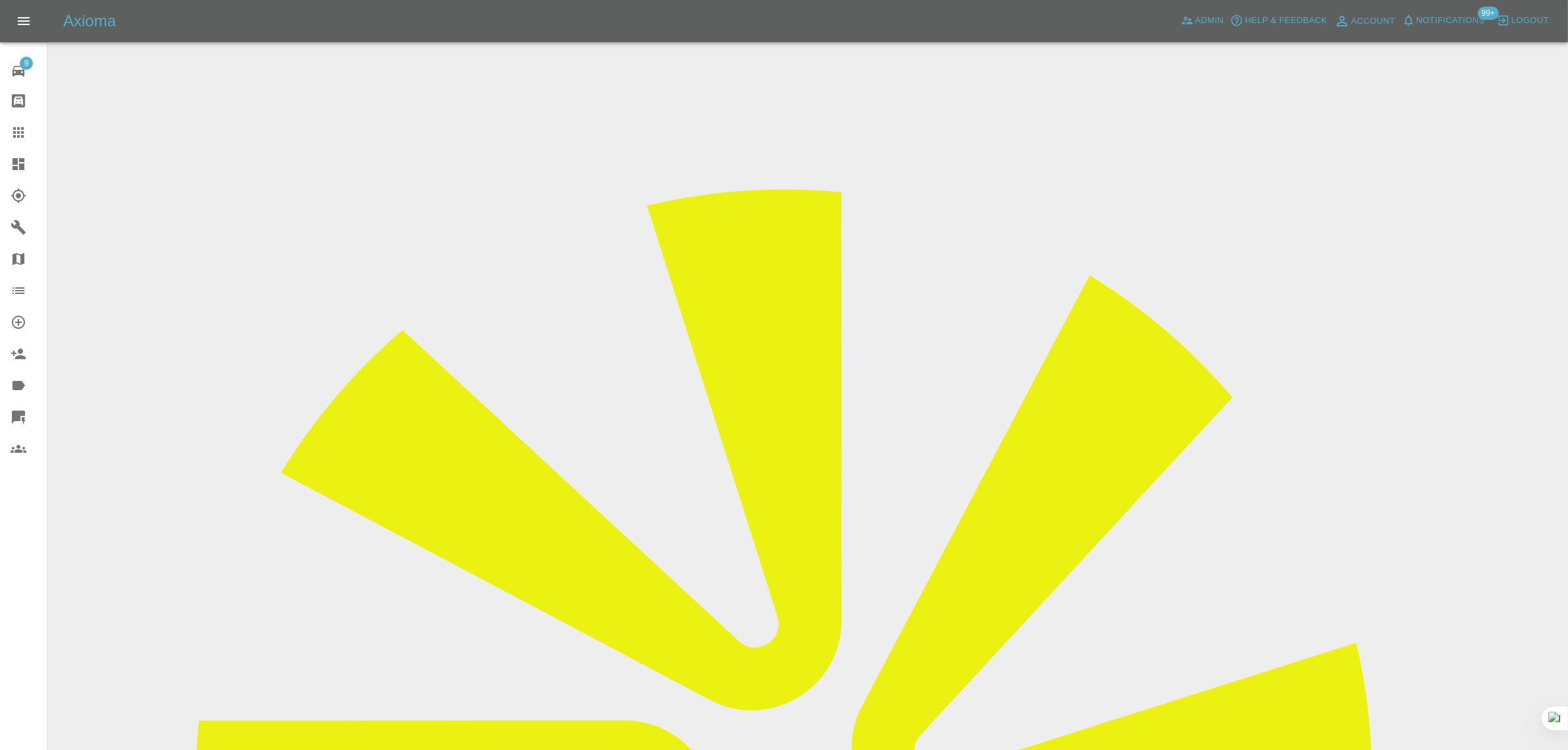
scroll to position [0, 0]
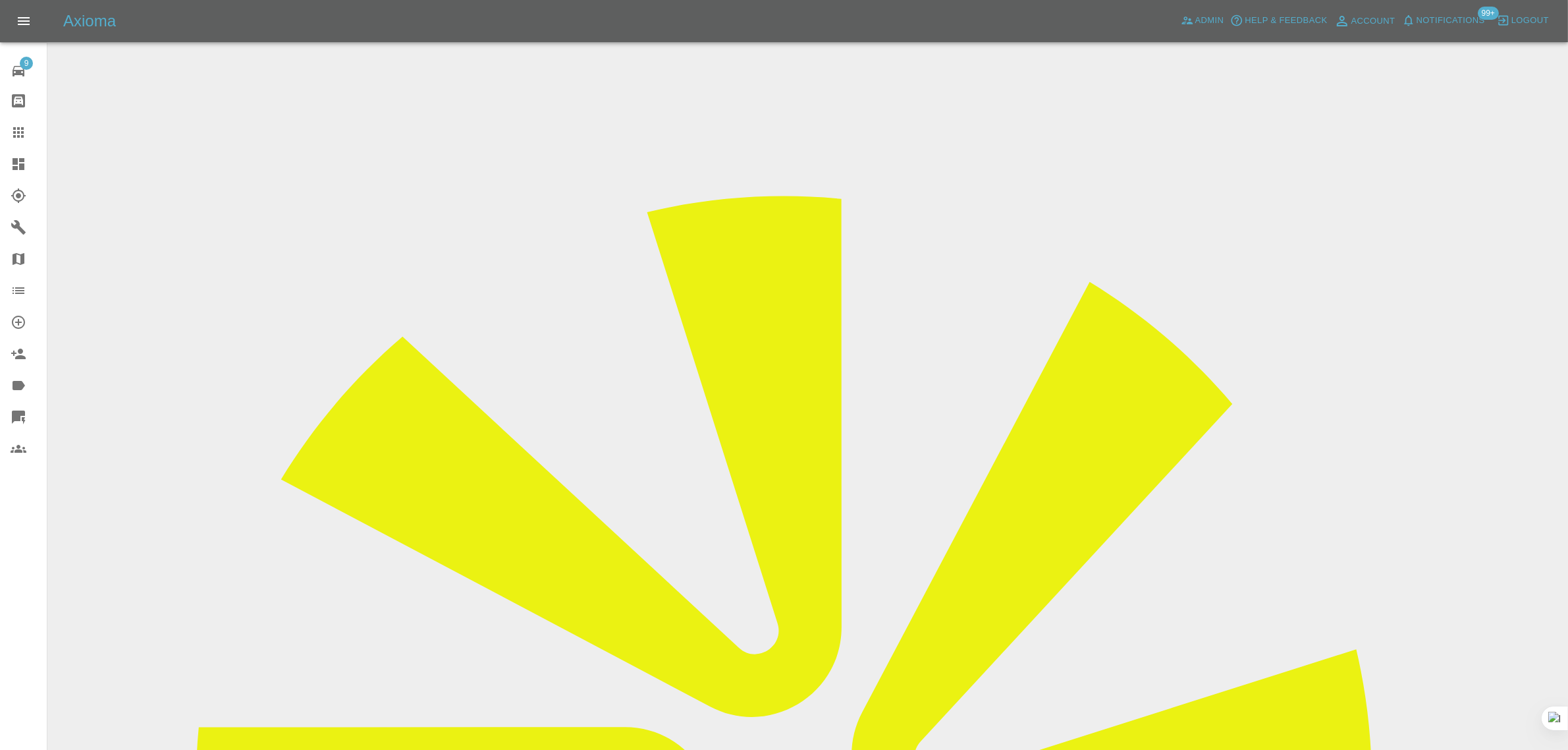
click at [0, 0] on input "Choose images" at bounding box center [0, 0] width 0 height 0
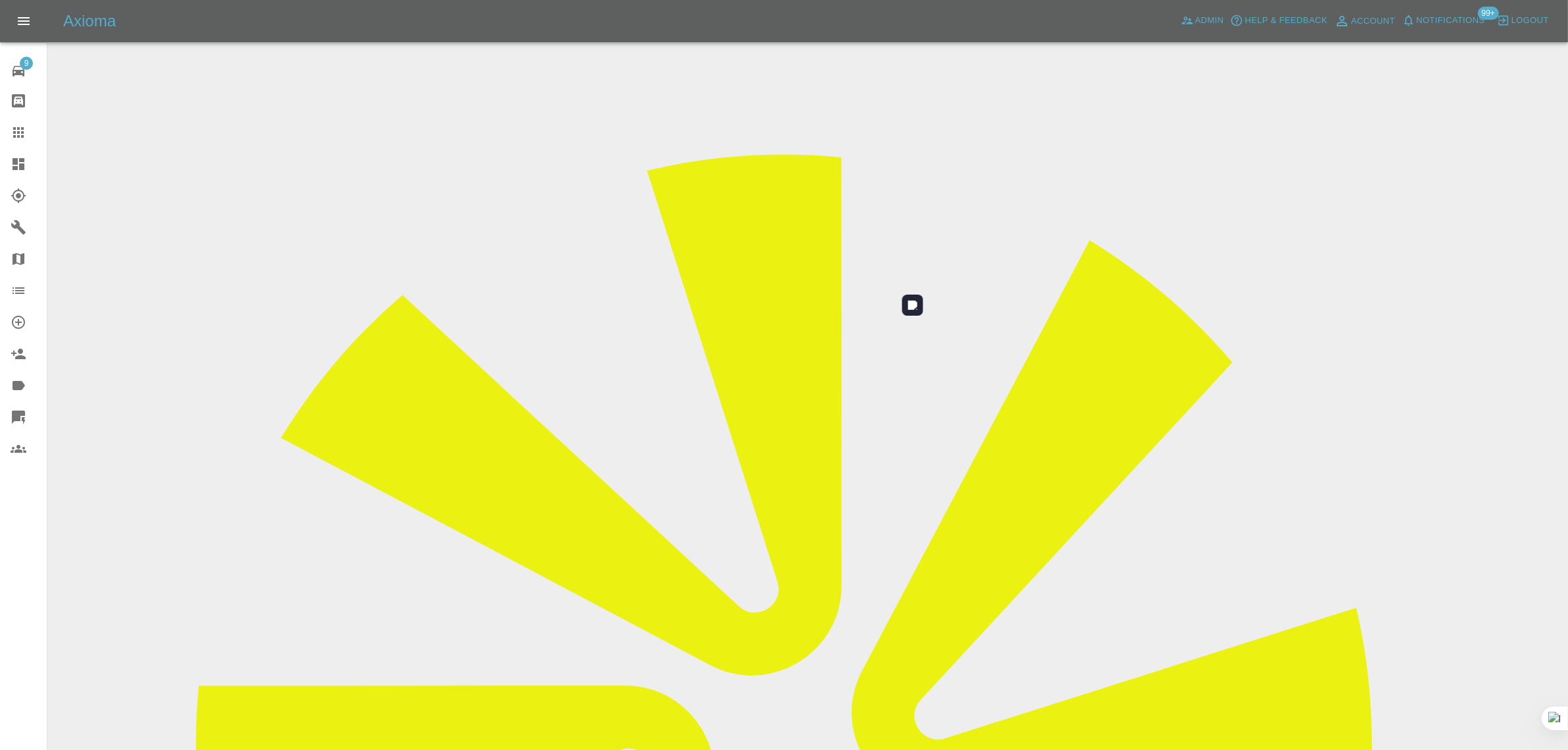
scroll to position [64, 0]
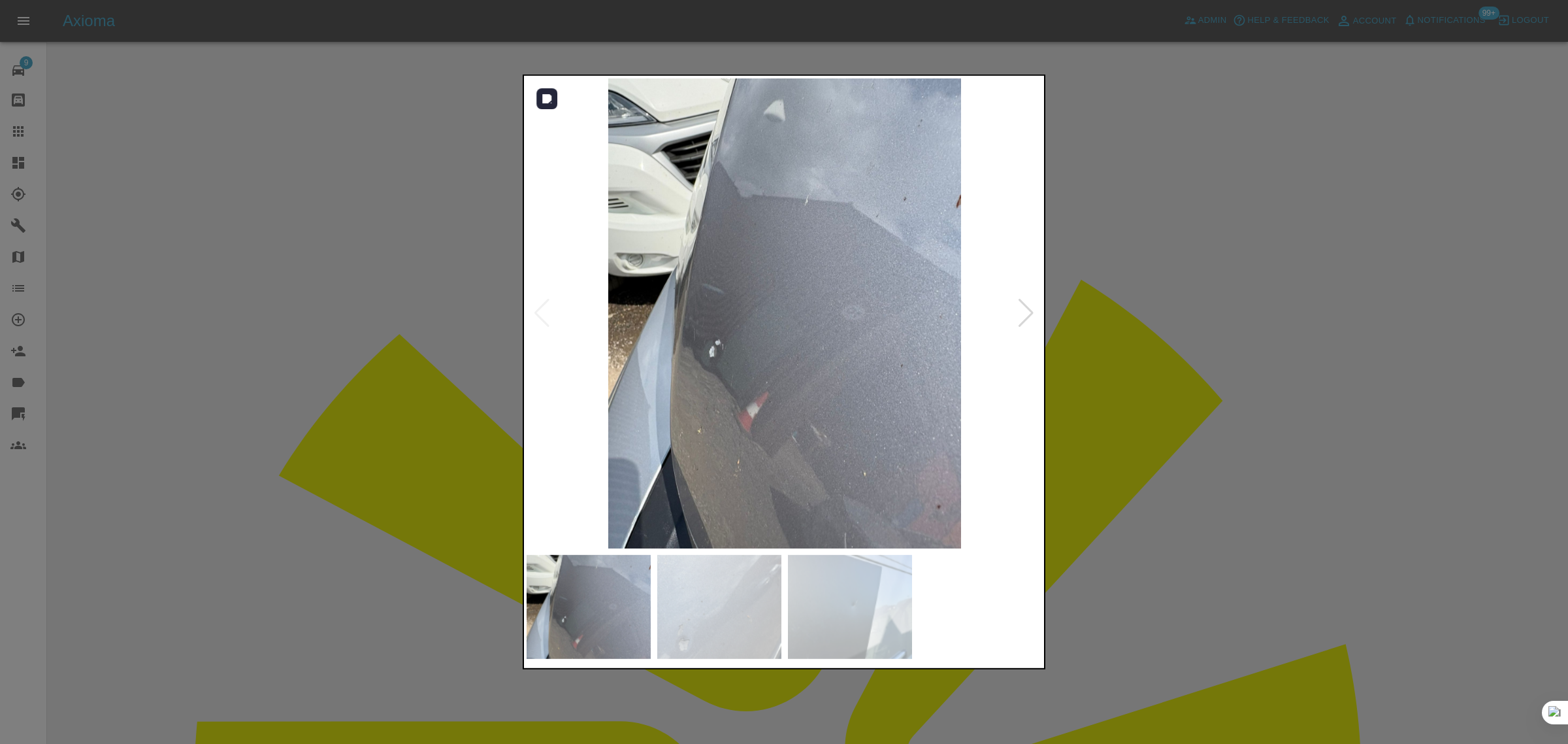
click at [1027, 319] on div at bounding box center [1026, 313] width 18 height 29
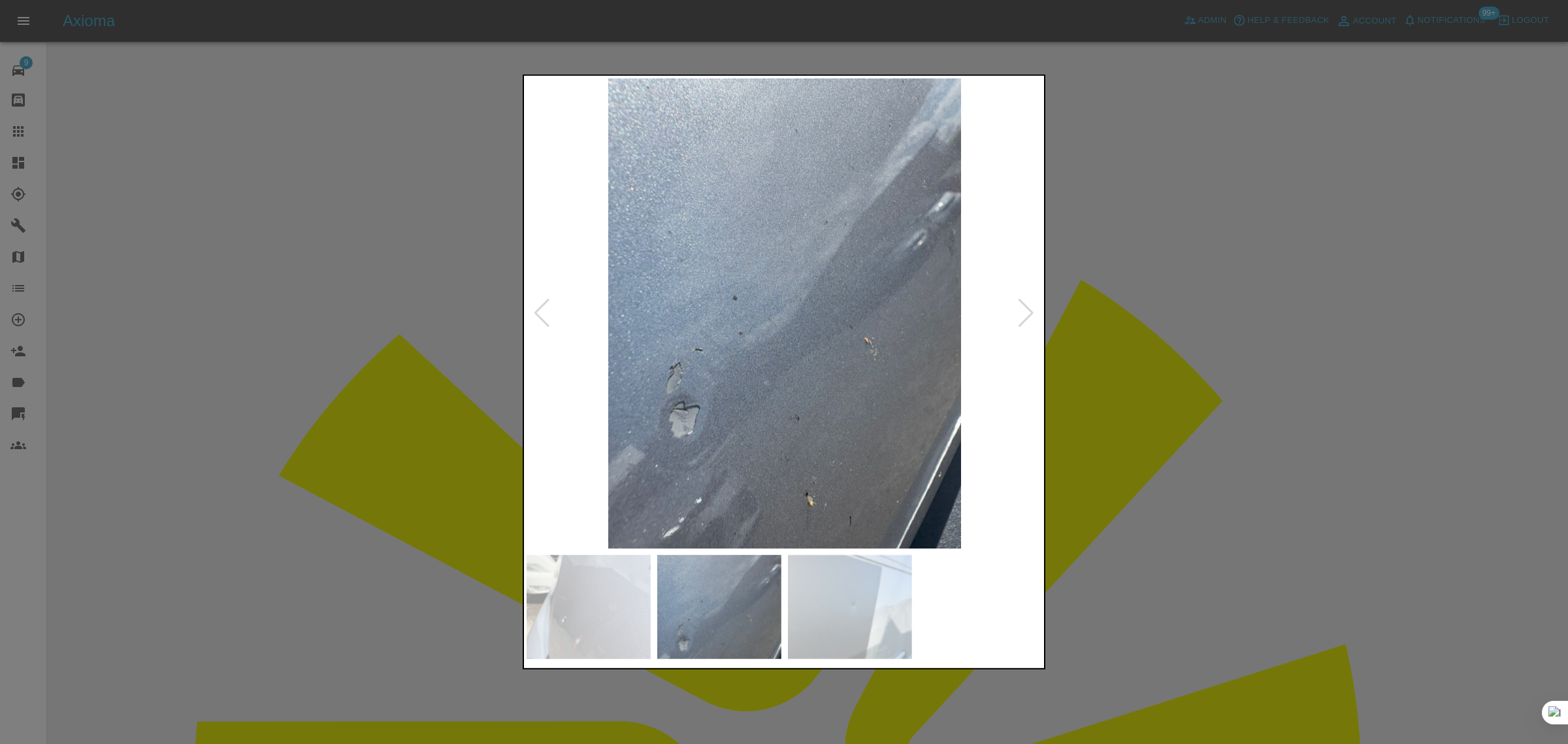
click at [1027, 319] on div at bounding box center [1026, 313] width 18 height 29
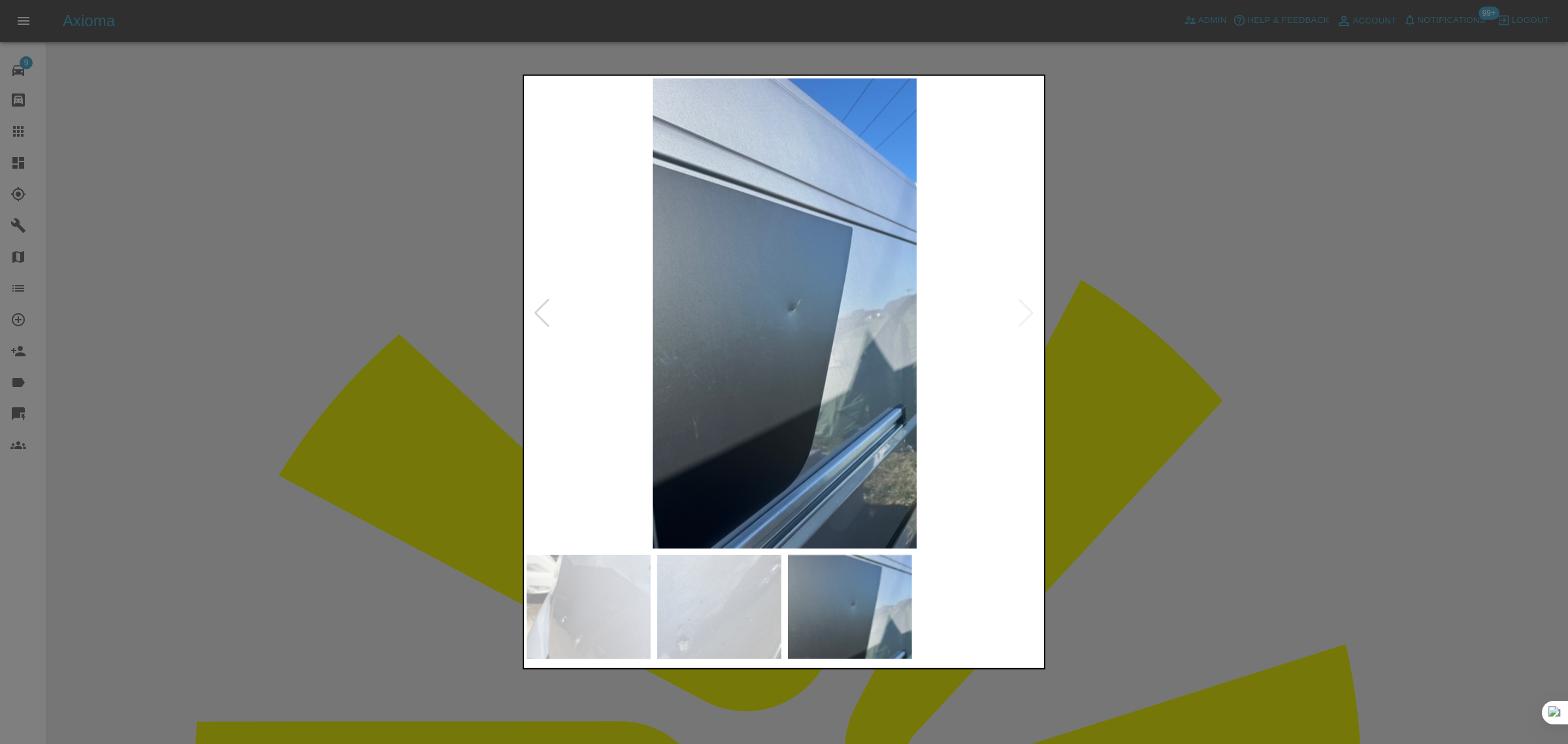
drag, startPoint x: 1175, startPoint y: 331, endPoint x: 1161, endPoint y: 337, distance: 15.2
click at [1174, 331] on div at bounding box center [784, 372] width 1568 height 744
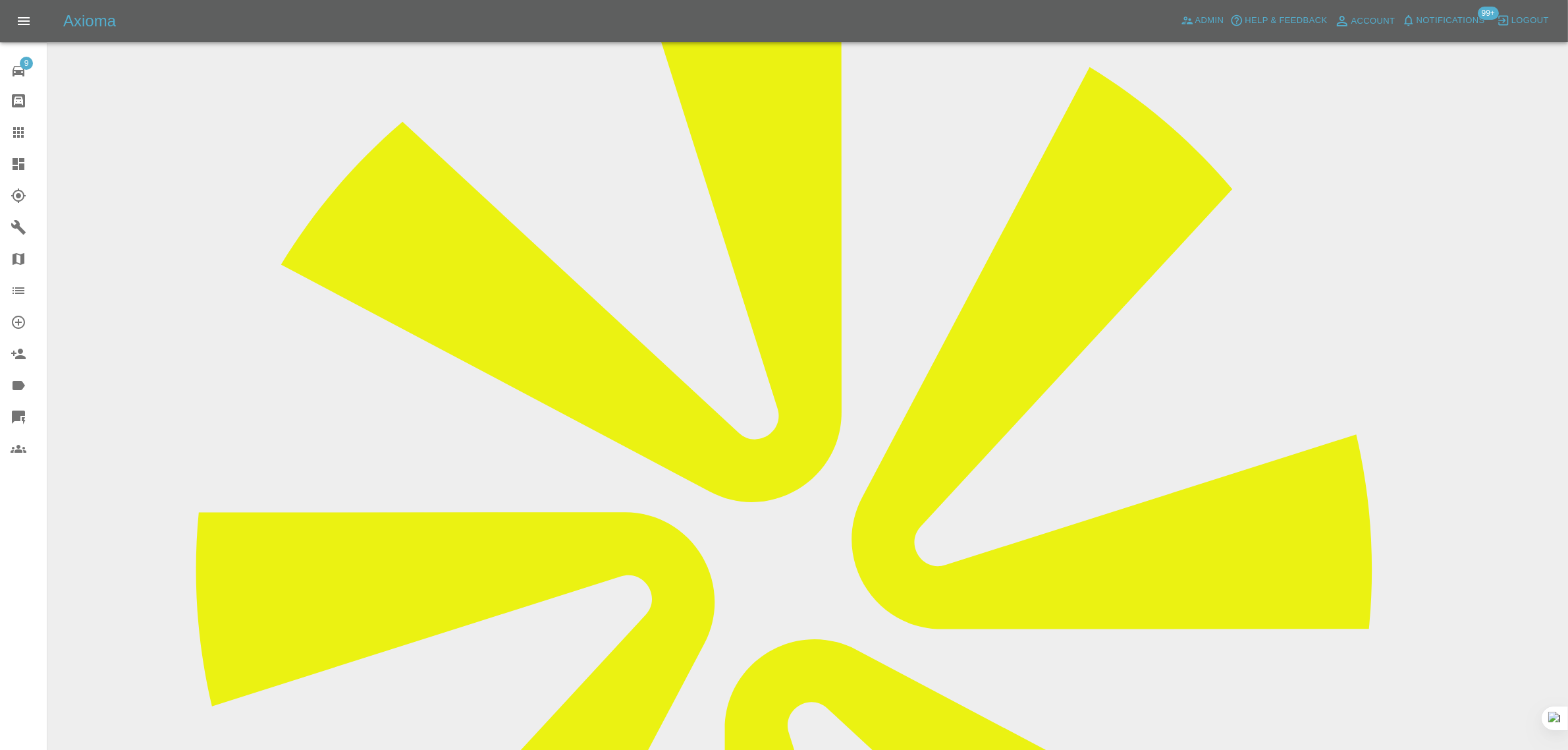
scroll to position [189, 0]
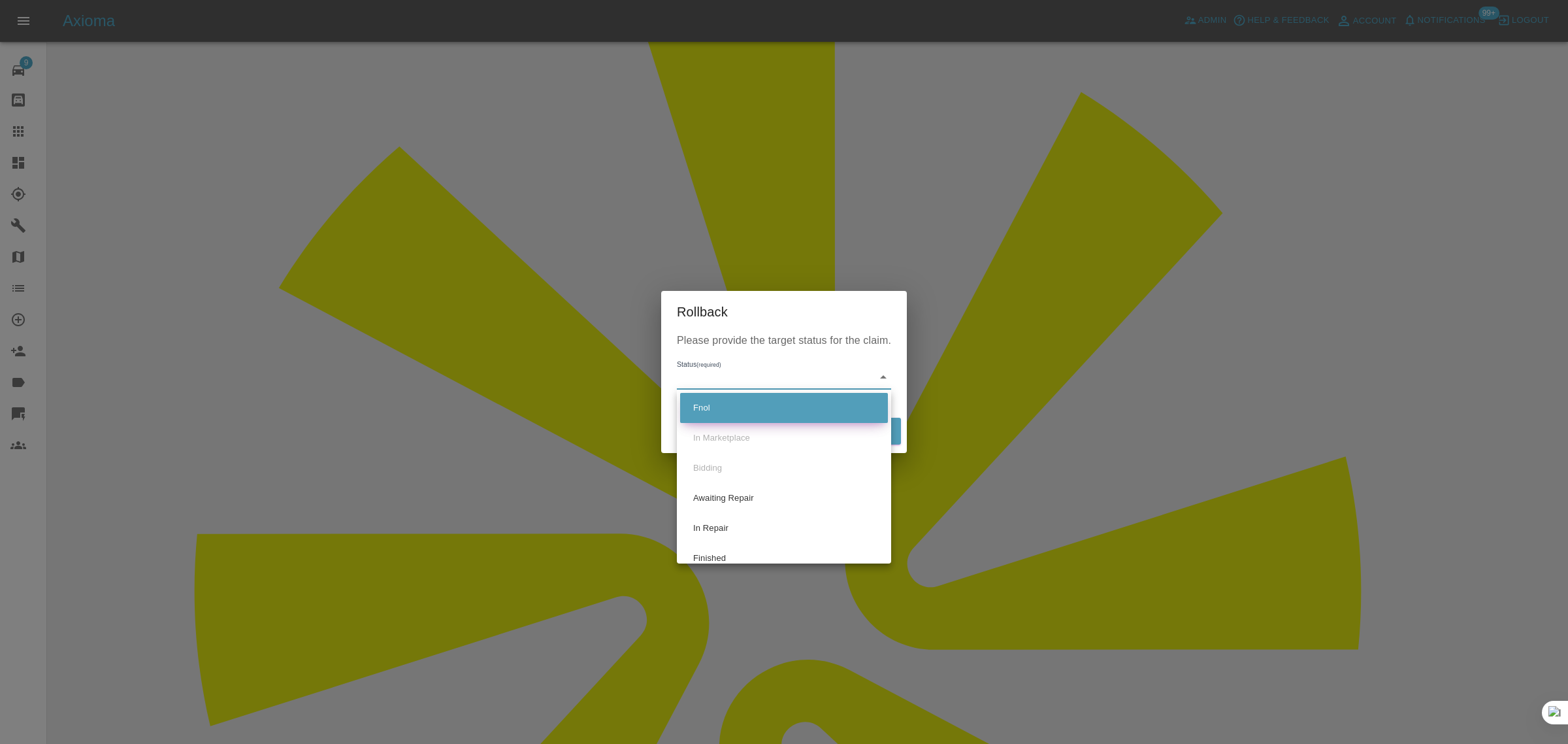
click at [716, 408] on li "Fnol" at bounding box center [784, 408] width 208 height 30
type input "fnol"
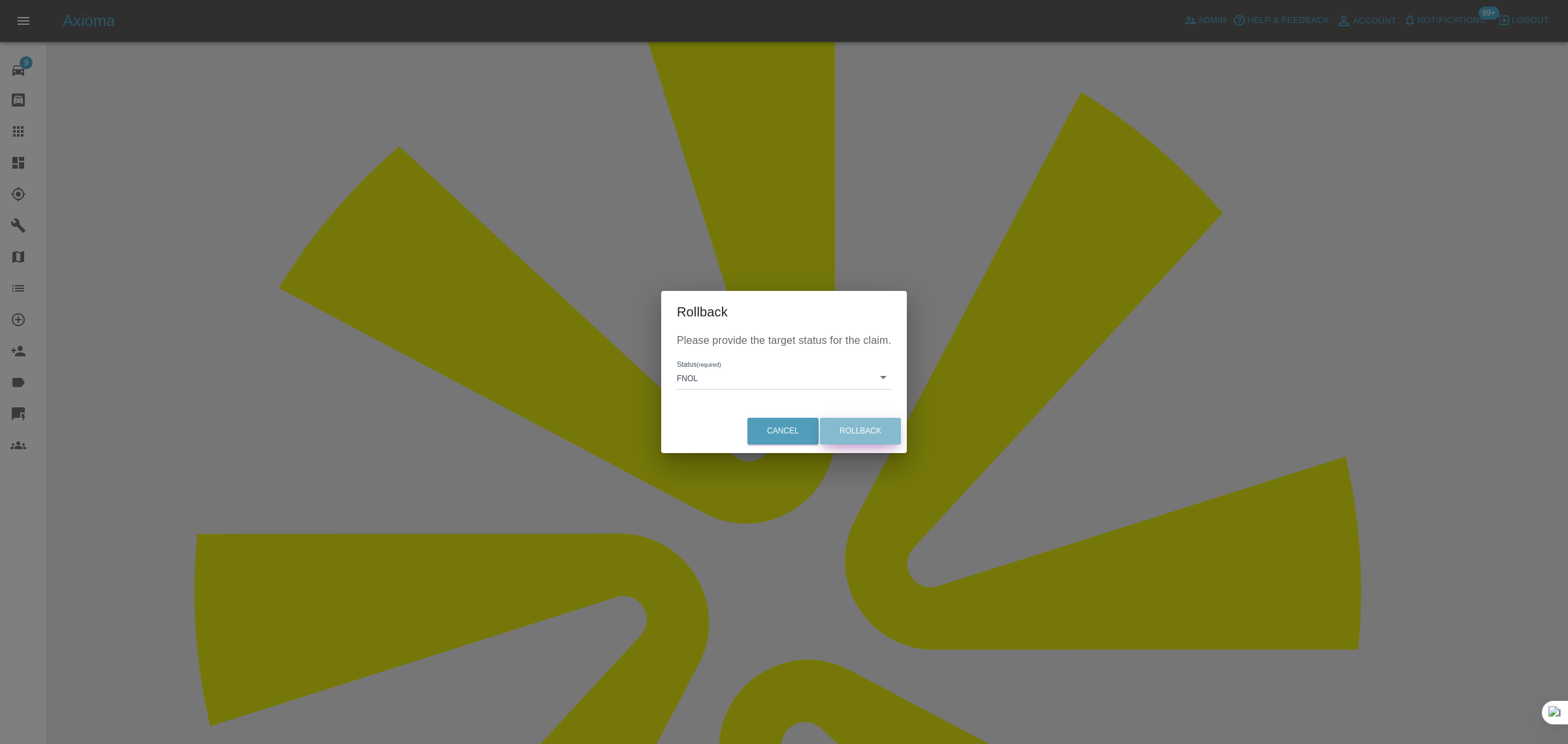
click at [871, 433] on button "Rollback" at bounding box center [860, 431] width 81 height 26
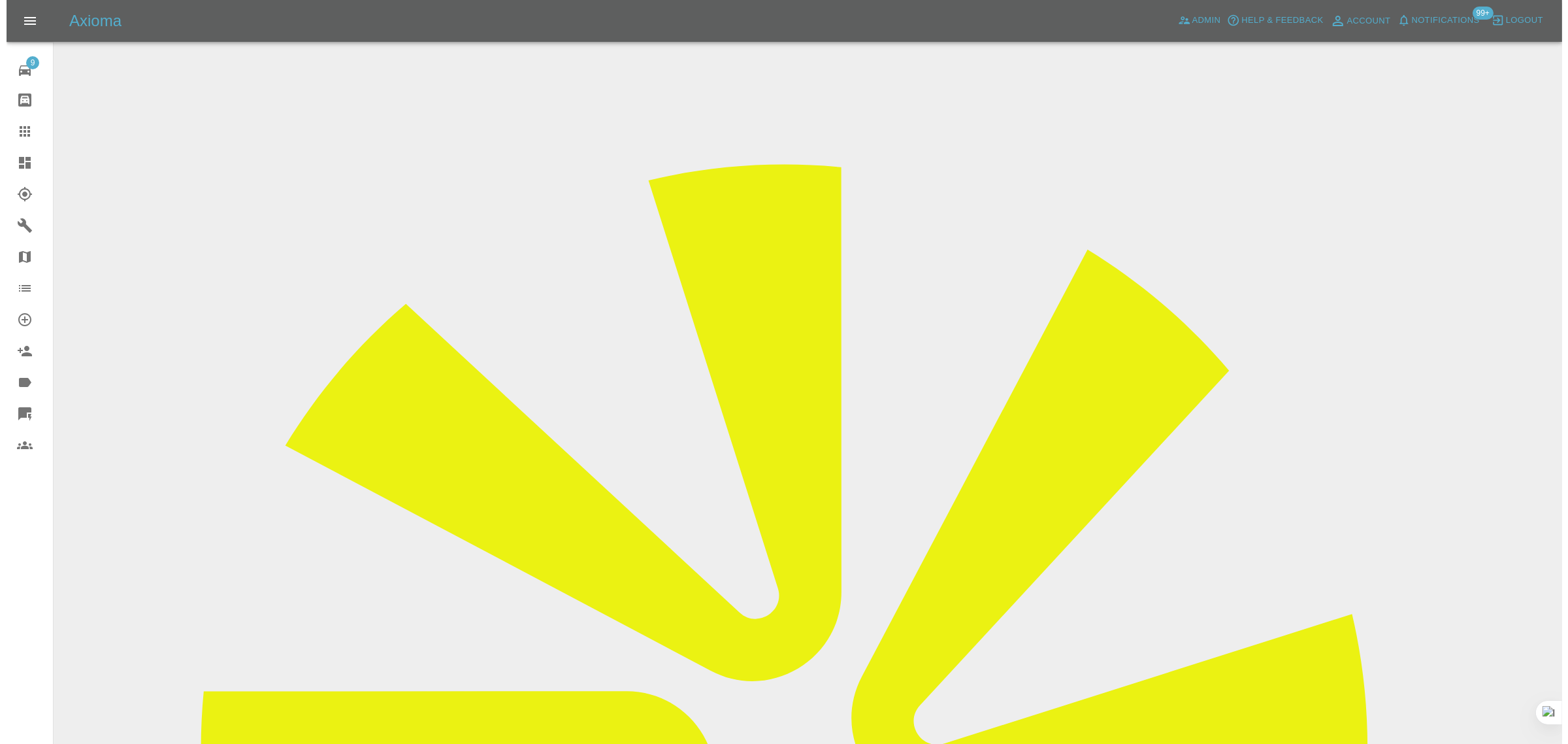
scroll to position [0, 0]
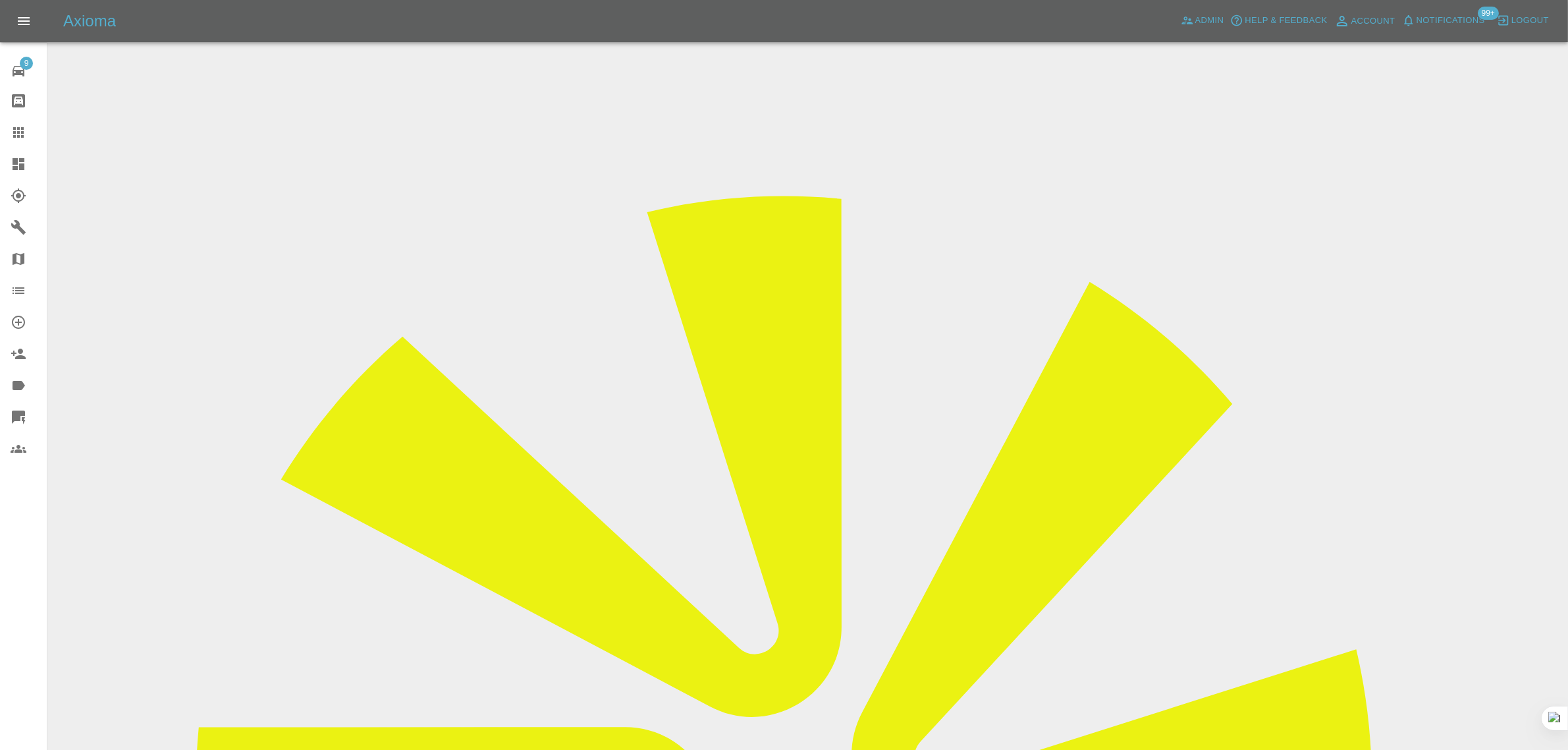
click at [27, 135] on div at bounding box center [29, 132] width 37 height 16
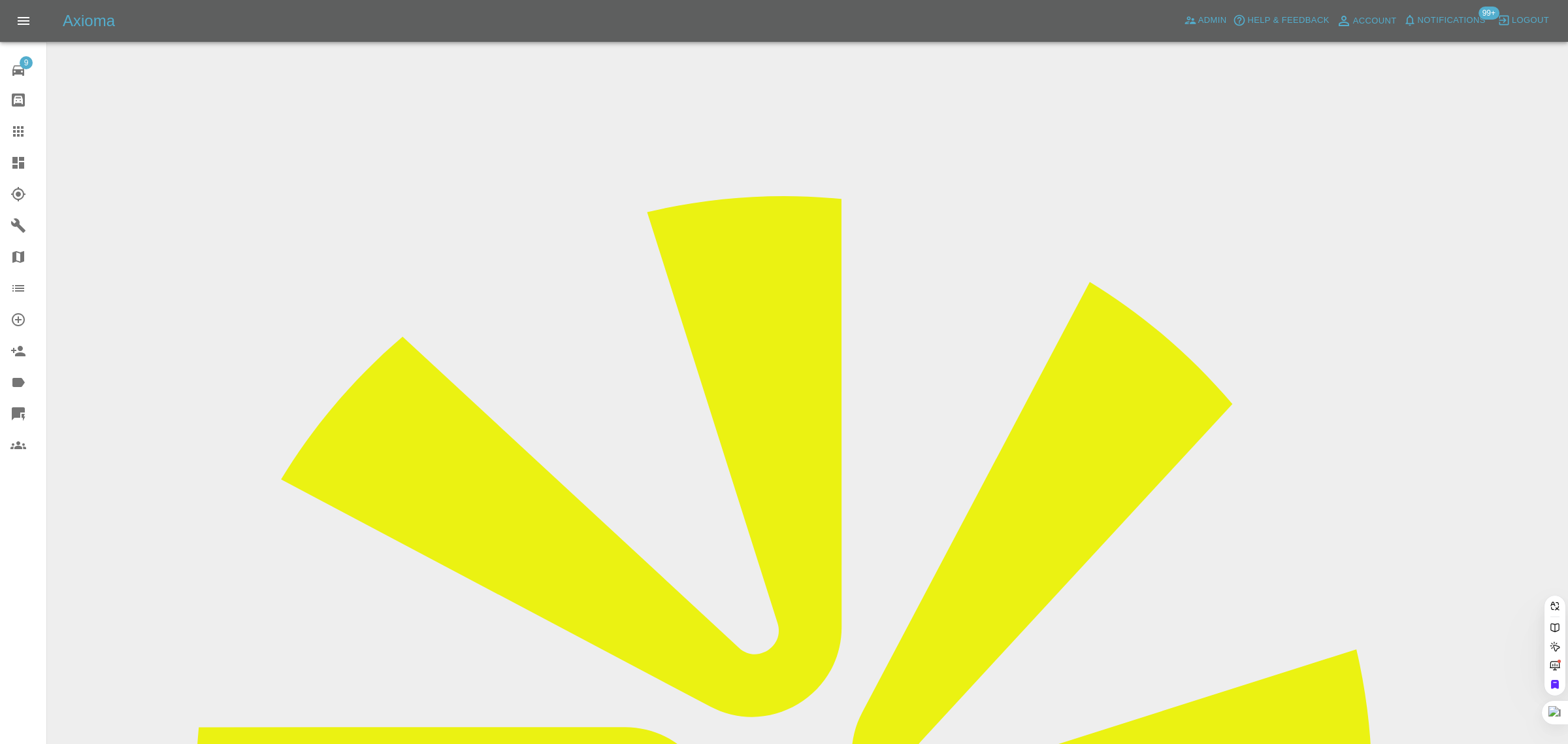
paste input "[EMAIL_ADDRESS][DOMAIN_NAME]"
type input "[EMAIL_ADDRESS][DOMAIN_NAME]"
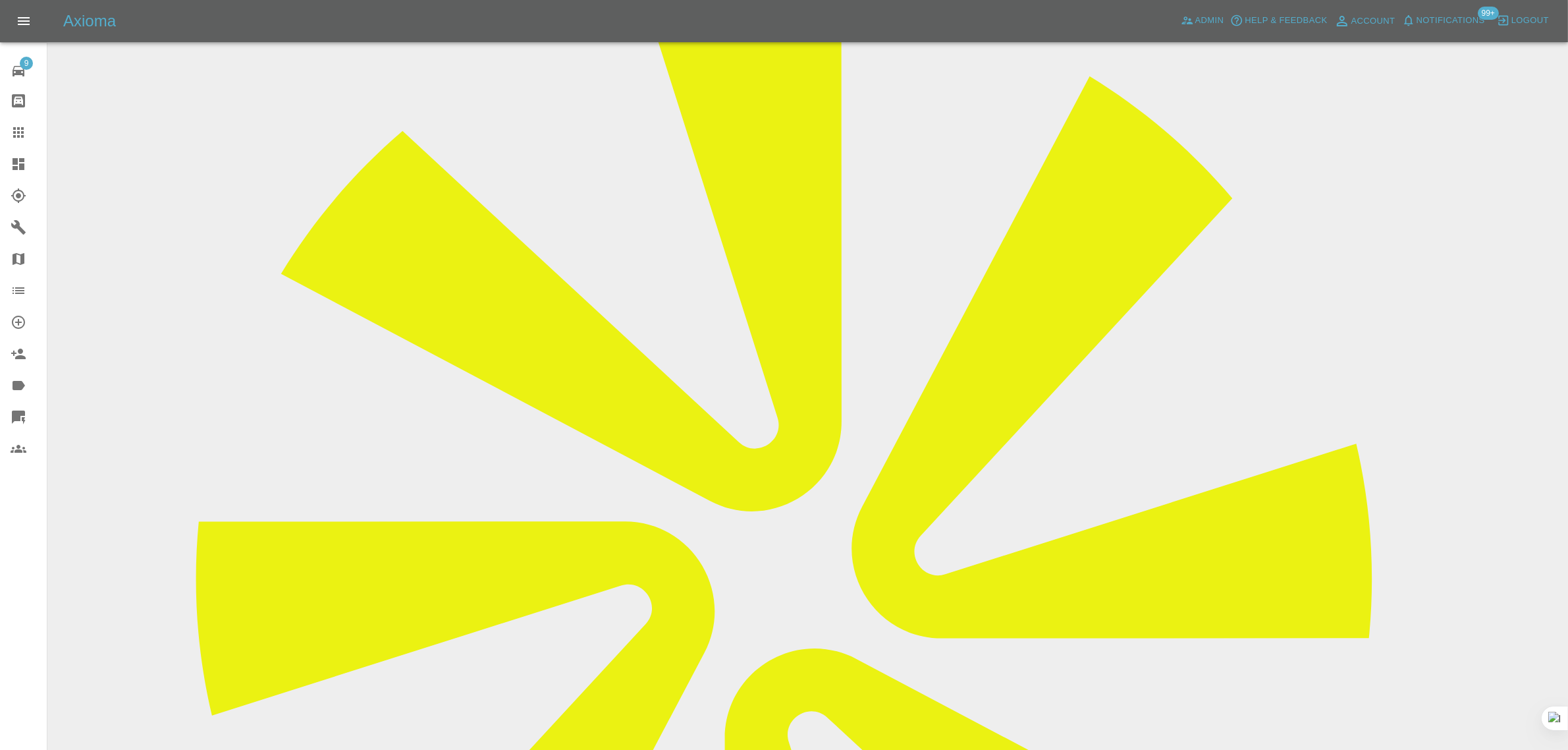
scroll to position [577, 0]
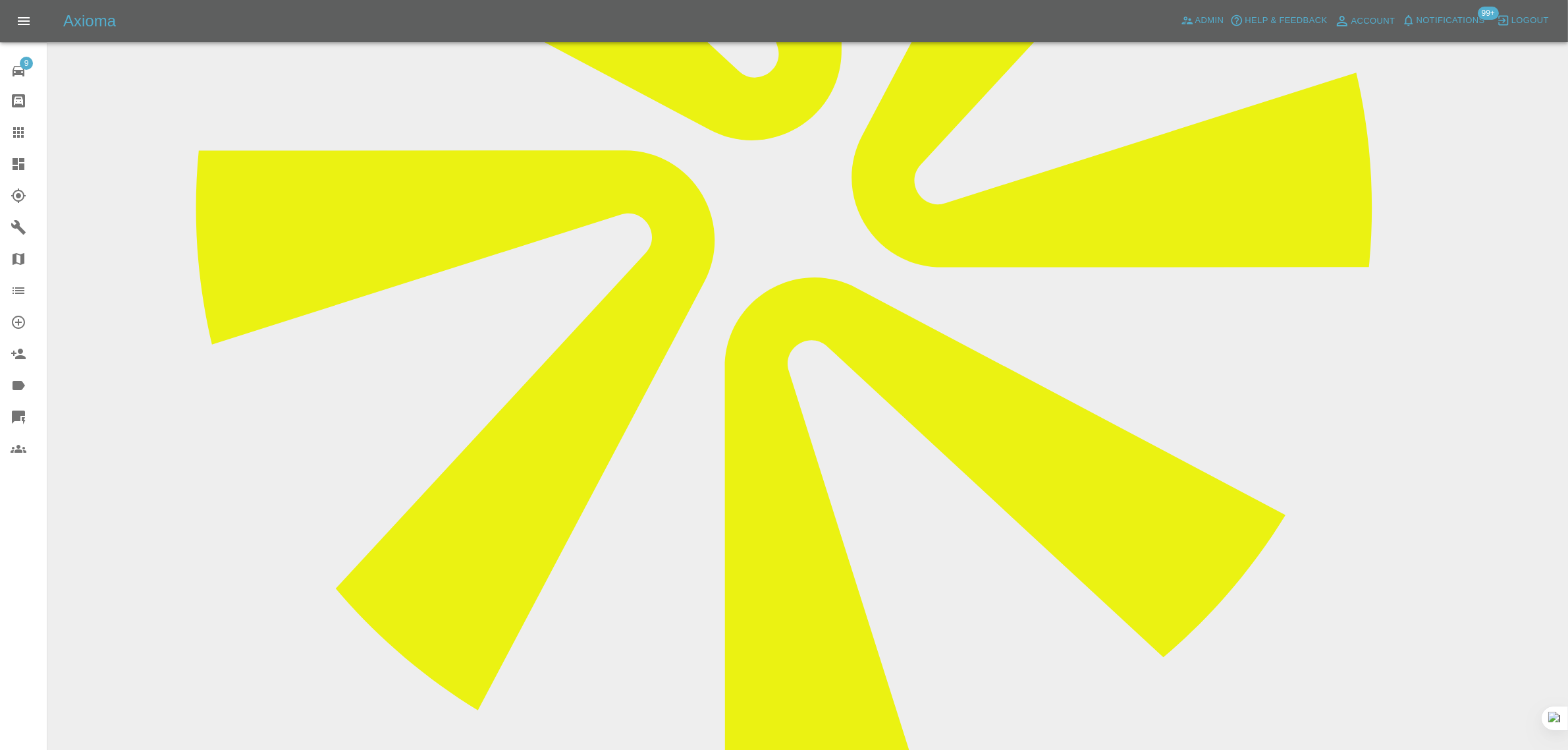
click at [21, 141] on link "Claims" at bounding box center [23, 133] width 47 height 32
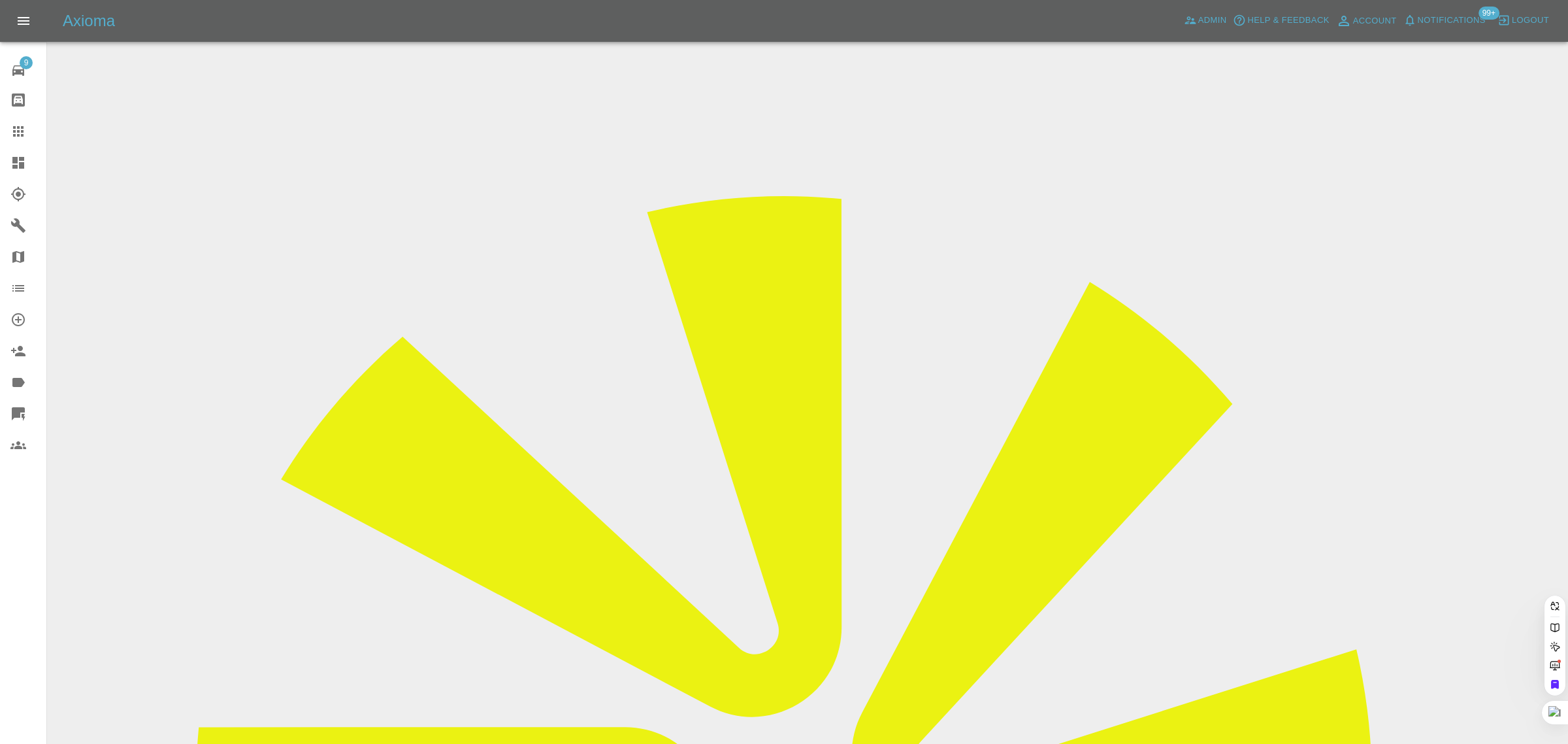
paste input "[EMAIL_ADDRESS][DOMAIN_NAME]"
type input "laurelraven@hotmail.co.u"
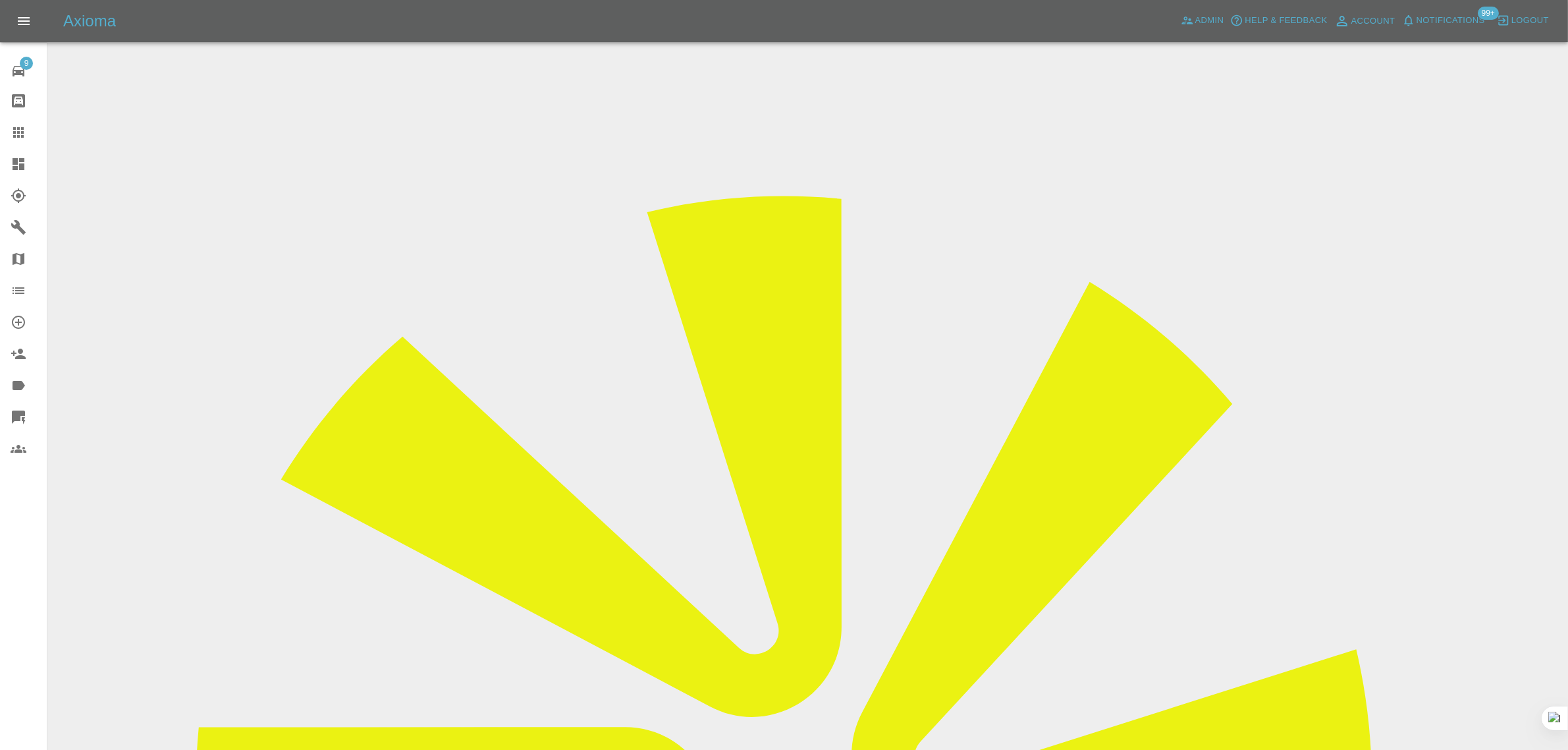
scroll to position [495, 0]
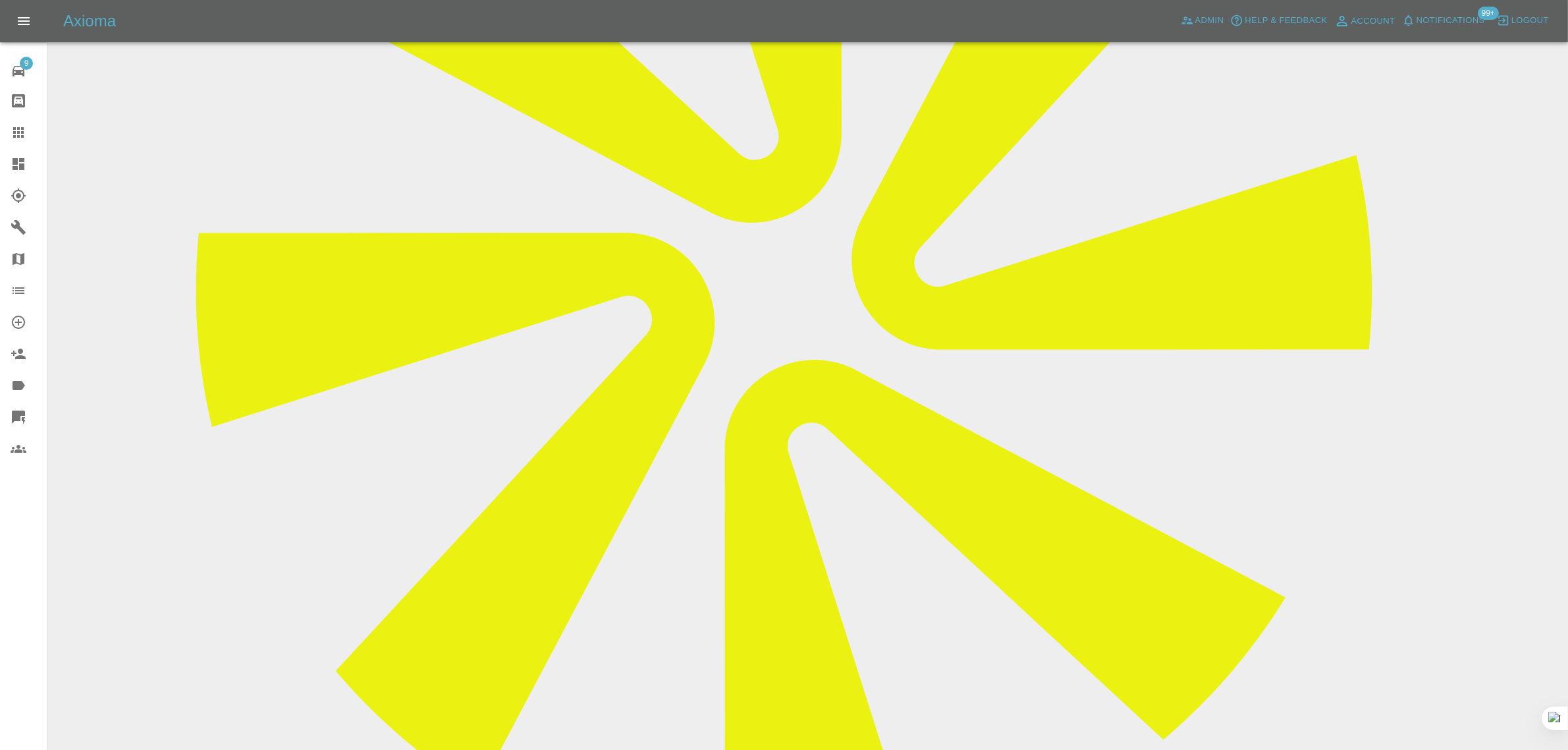
paste textarea "My repairer [PERSON_NAME] has been out [DATE] to fix the car, but unfortunately…"
type textarea "My repairer [PERSON_NAME] has been out [DATE] to fix the car, but unfortunately…"
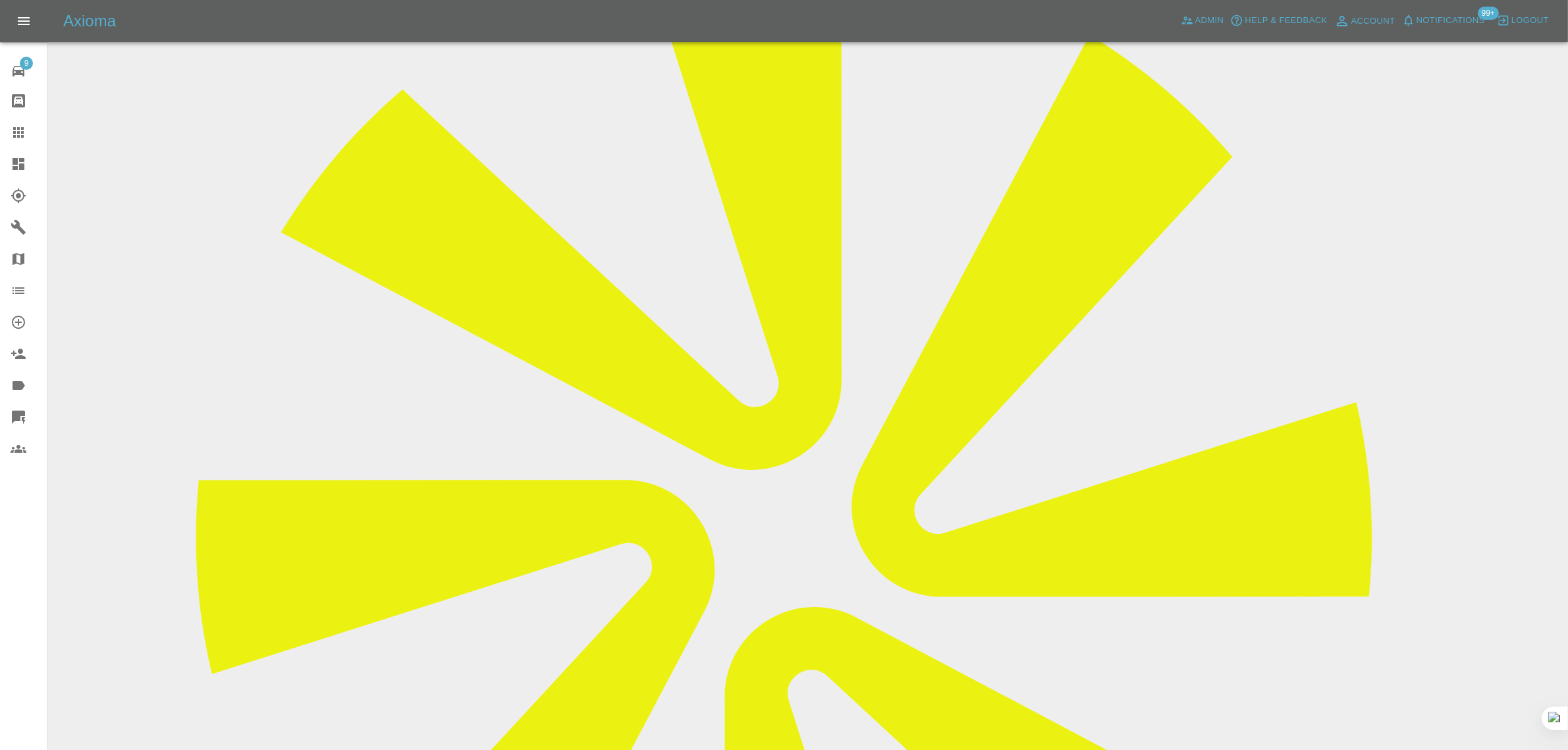
drag, startPoint x: 812, startPoint y: 107, endPoint x: 864, endPoint y: 106, distance: 52.0
copy td "EX17 4AL"
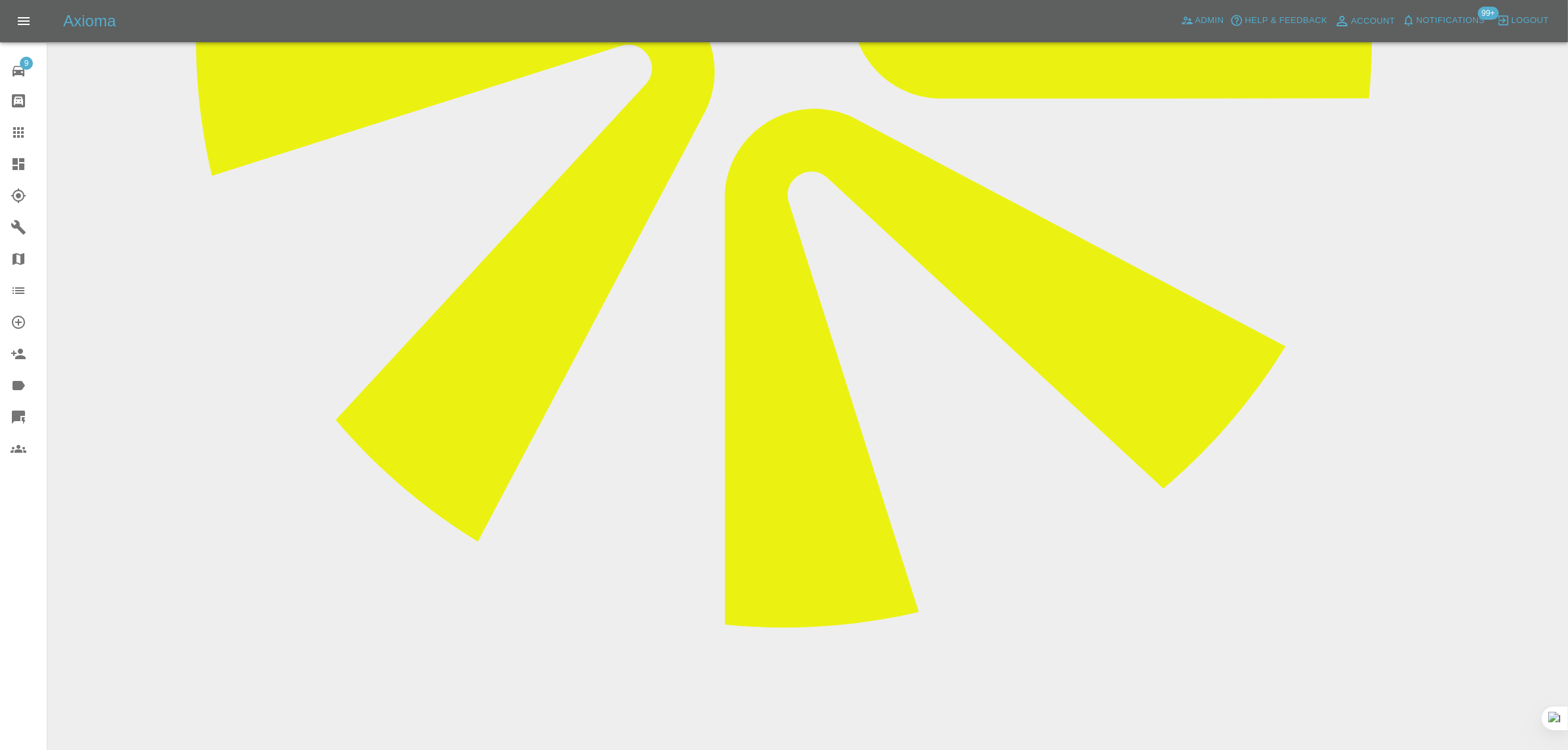
scroll to position [824, 0]
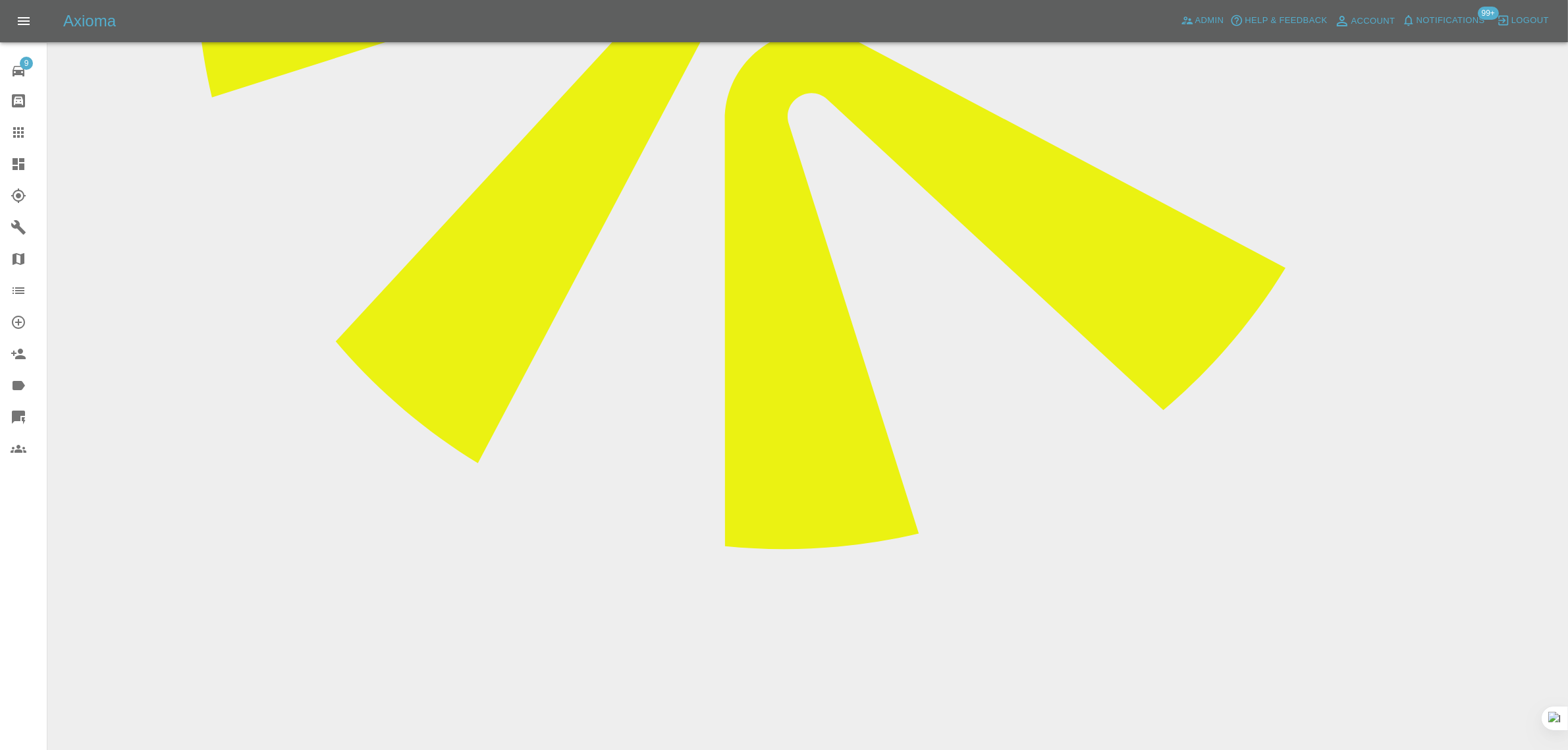
drag, startPoint x: 1219, startPoint y: 449, endPoint x: 1240, endPoint y: 448, distance: 21.0
copy p "NG22 8UN"
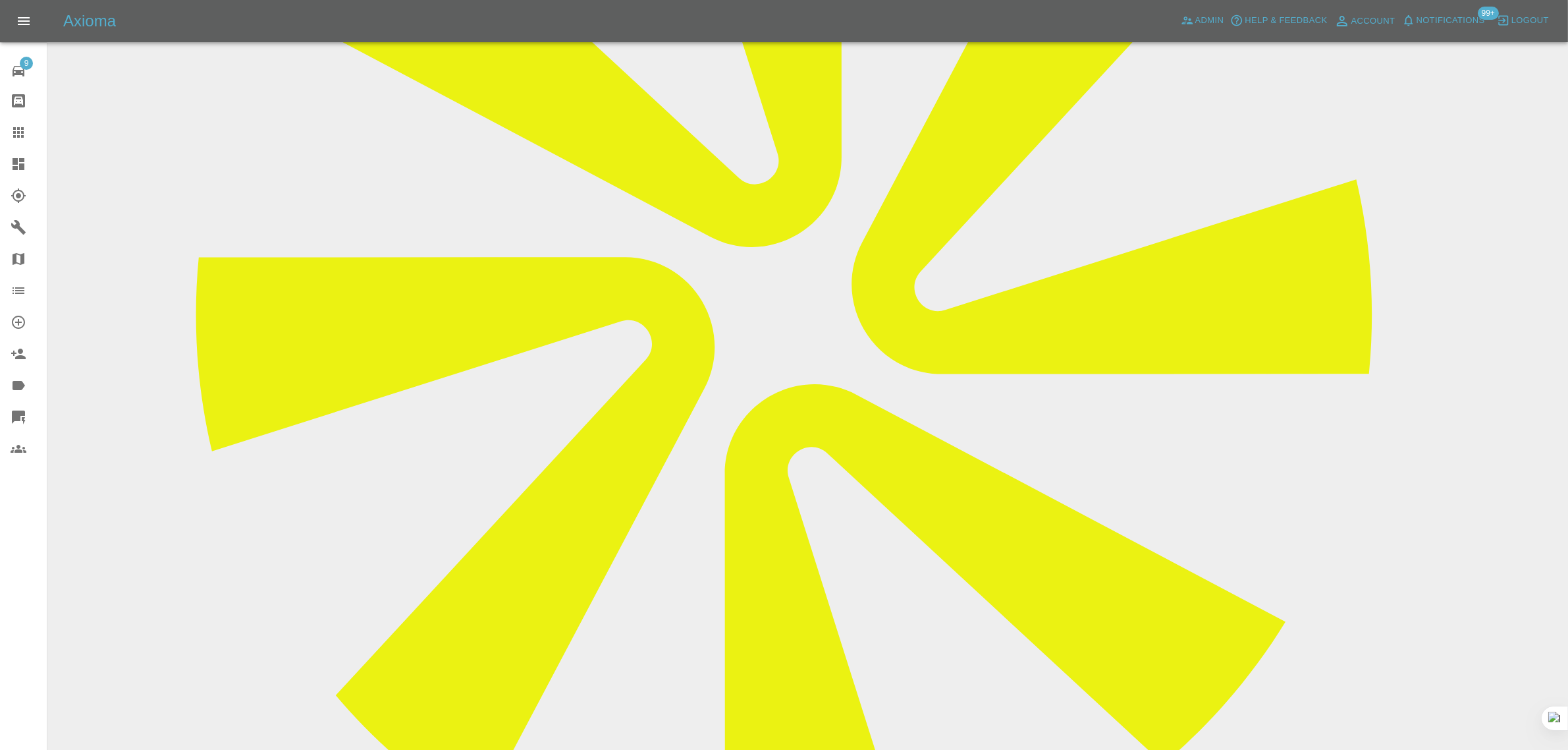
scroll to position [495, 0]
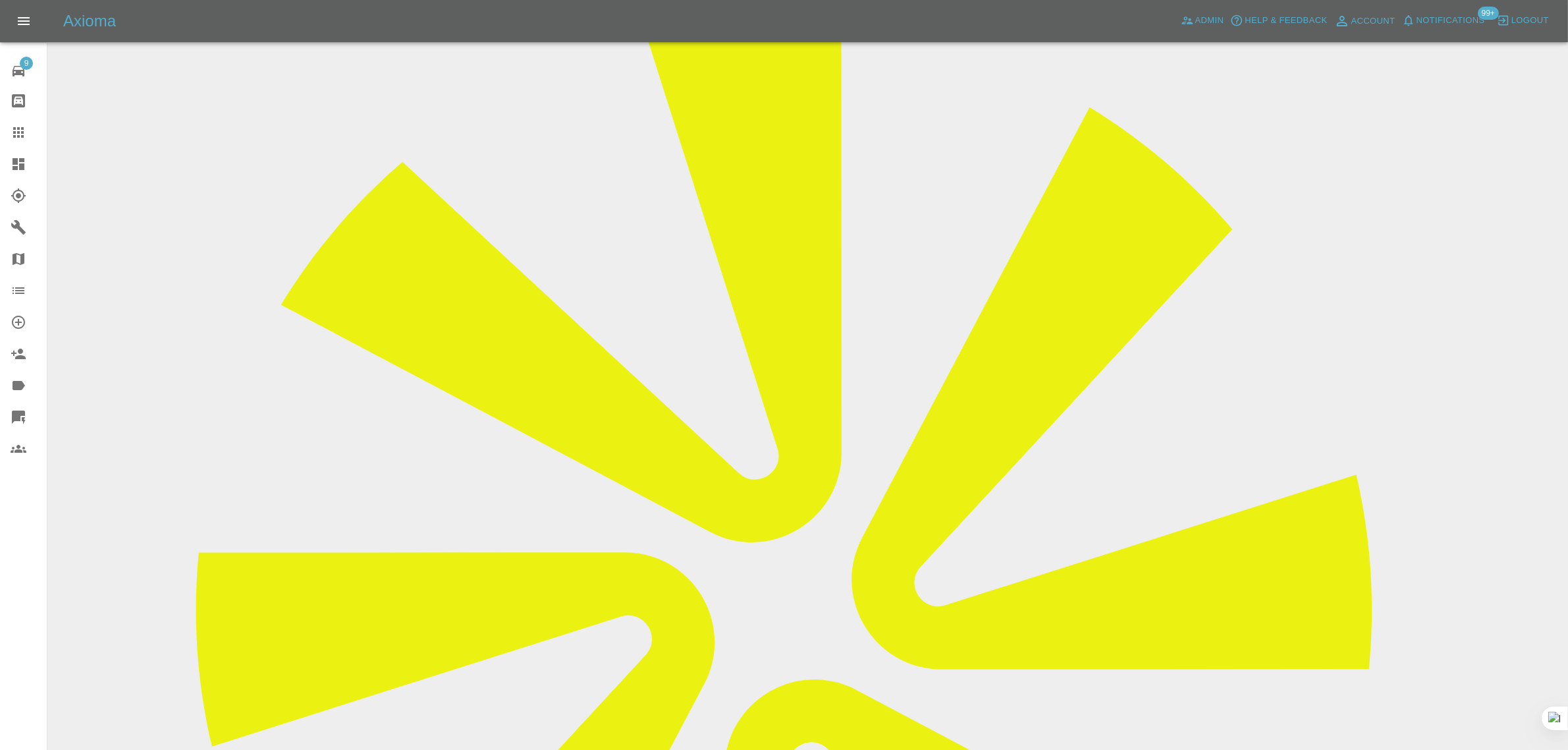
scroll to position [165, 0]
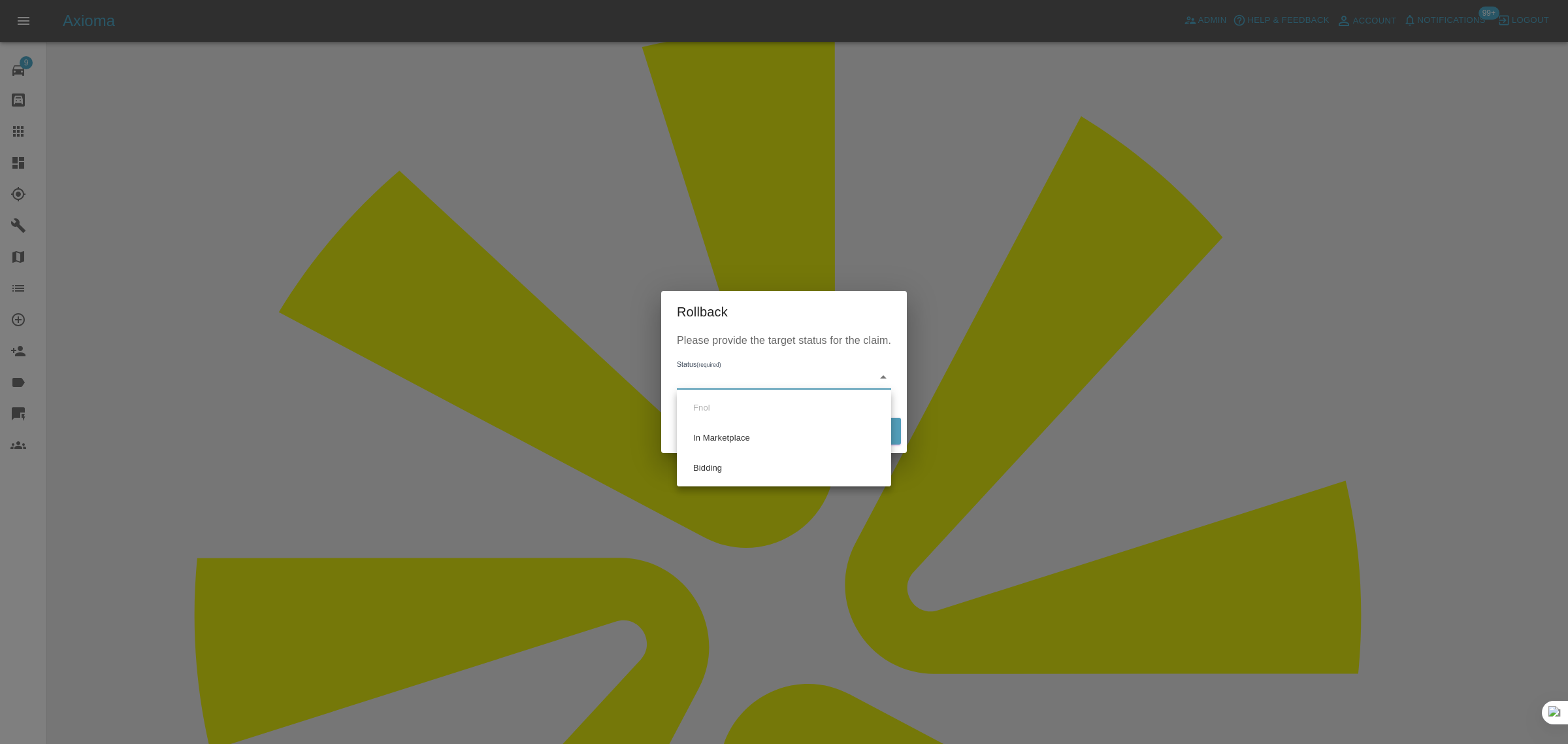
click at [495, 564] on div at bounding box center [784, 372] width 1568 height 744
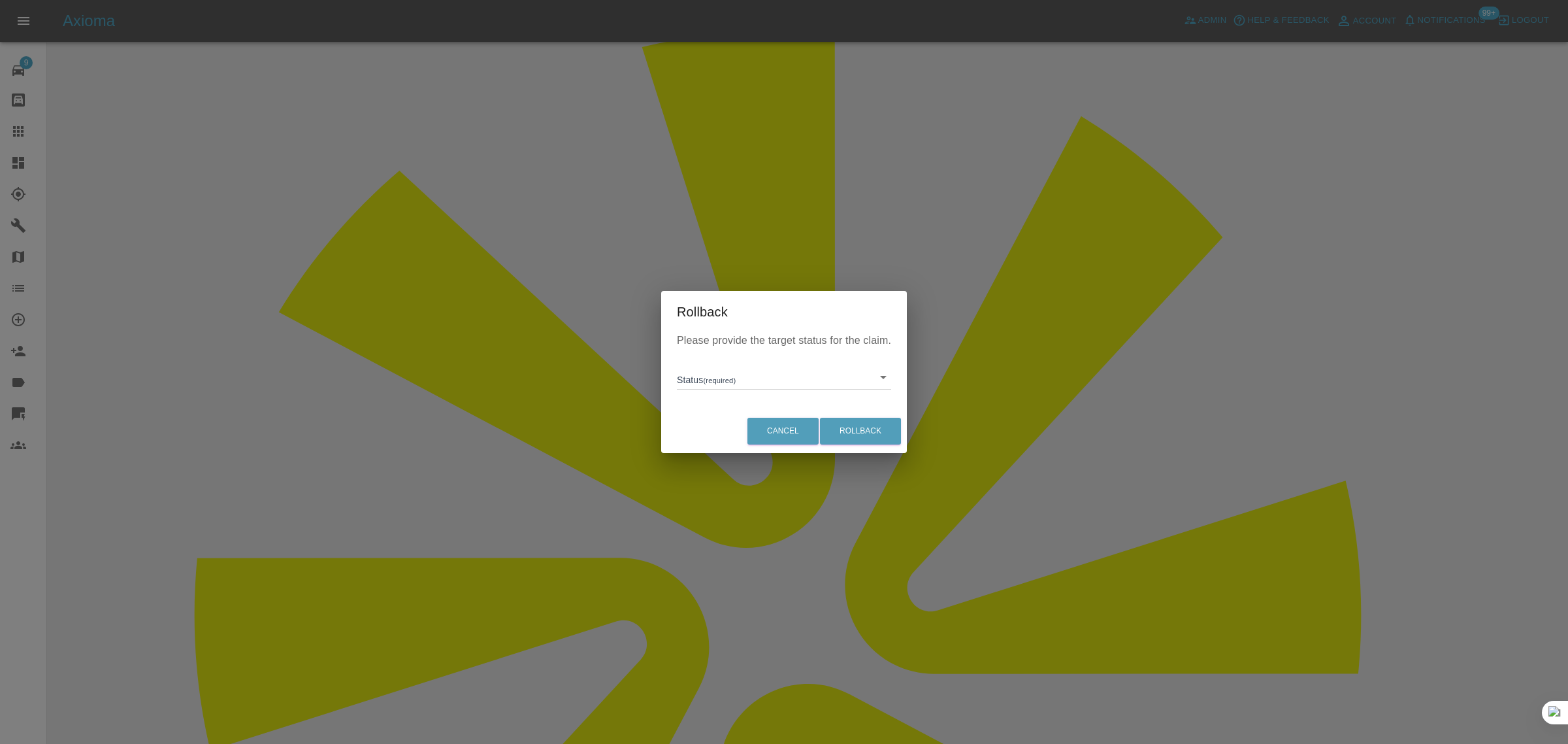
click at [18, 135] on div "Rollback Please provide the target status for the claim. Status (required) ​ Ca…" at bounding box center [784, 372] width 1568 height 744
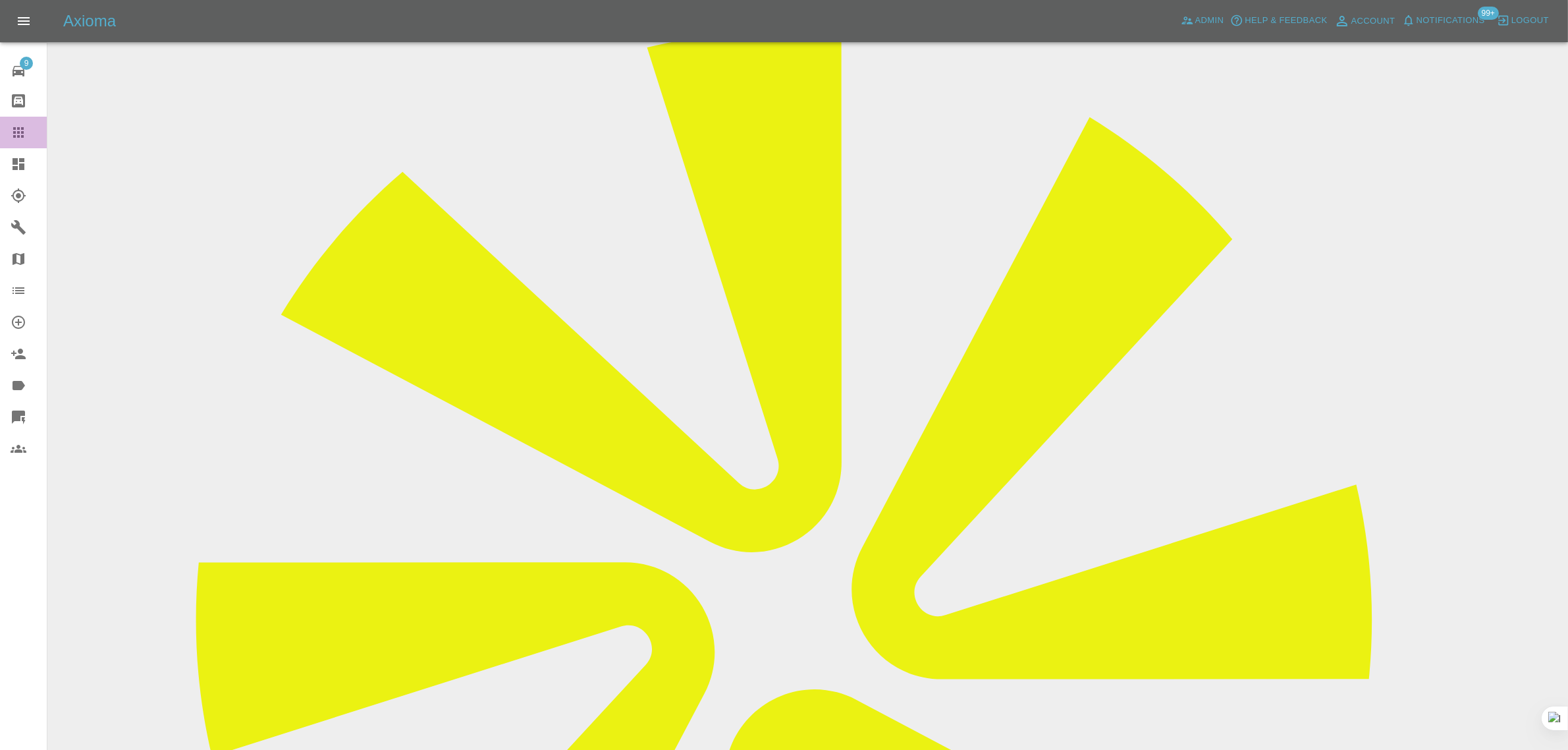
click at [18, 136] on icon at bounding box center [18, 133] width 10 height 10
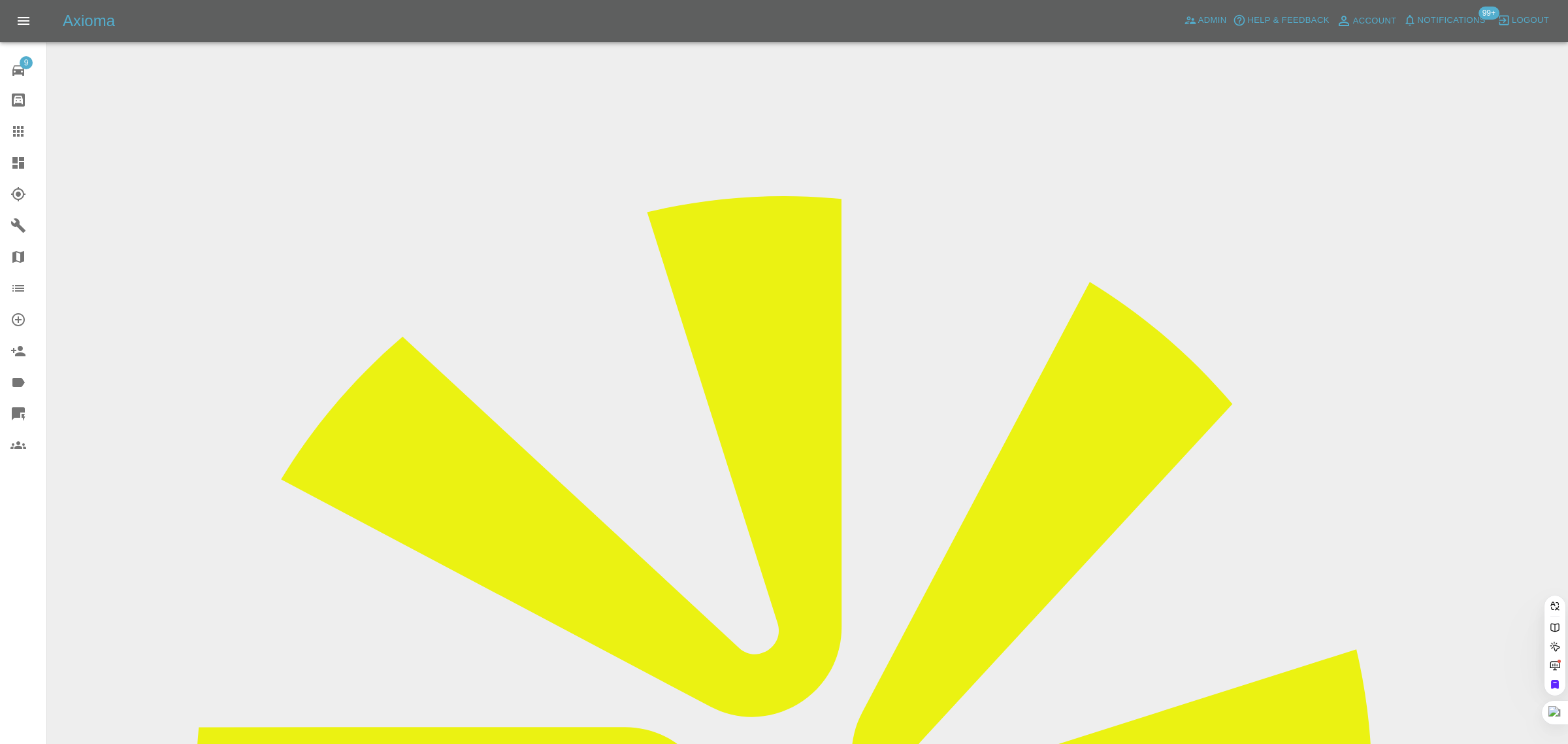
paste input "[PERSON_NAME][EMAIL_ADDRESS][DOMAIN_NAME]"
type input "[PERSON_NAME][EMAIL_ADDRESS][DOMAIN_NAME]"
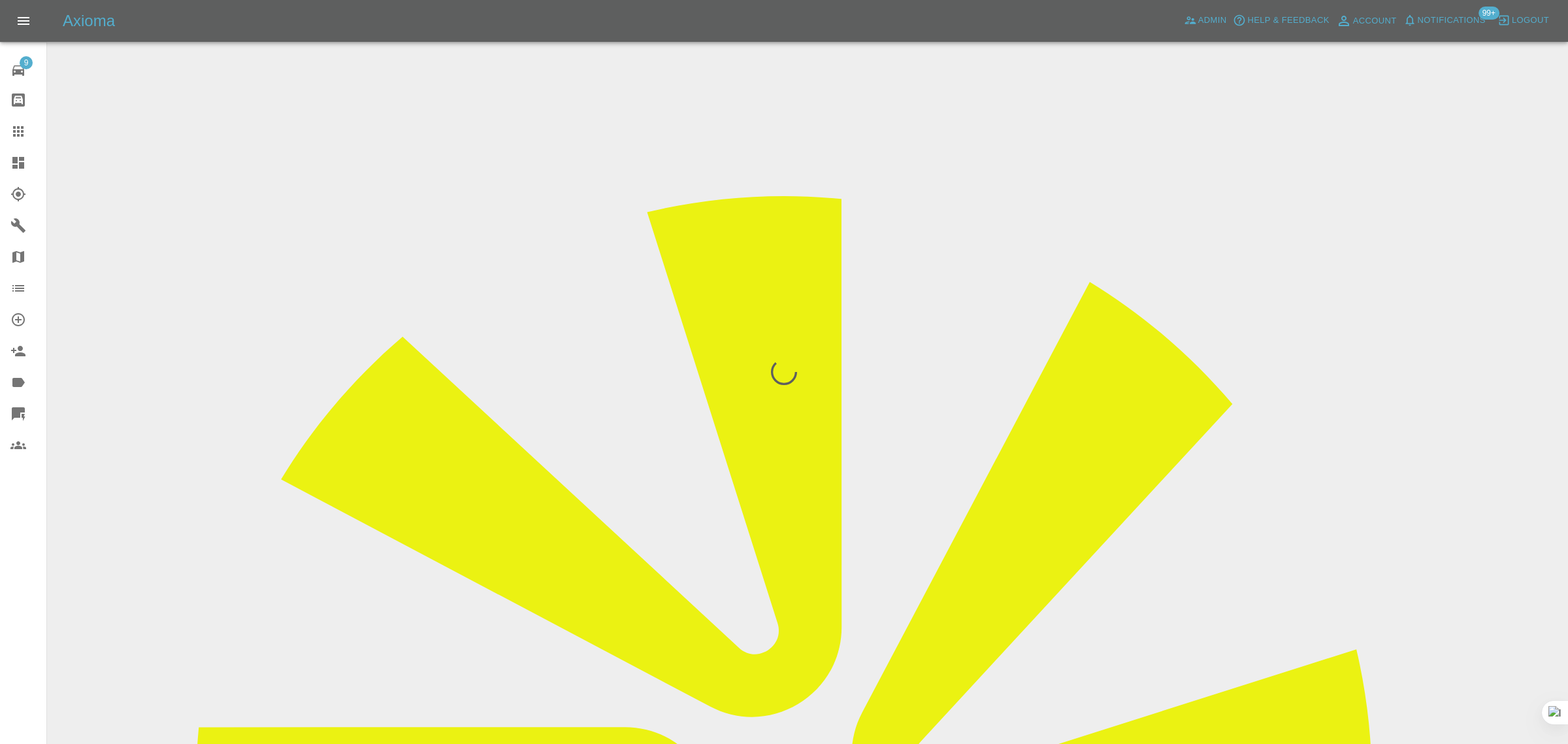
click at [10, 560] on div "9 Repair home Bodyshop home Claims Dashboard Explorer Garages Map Organization …" at bounding box center [23, 372] width 47 height 744
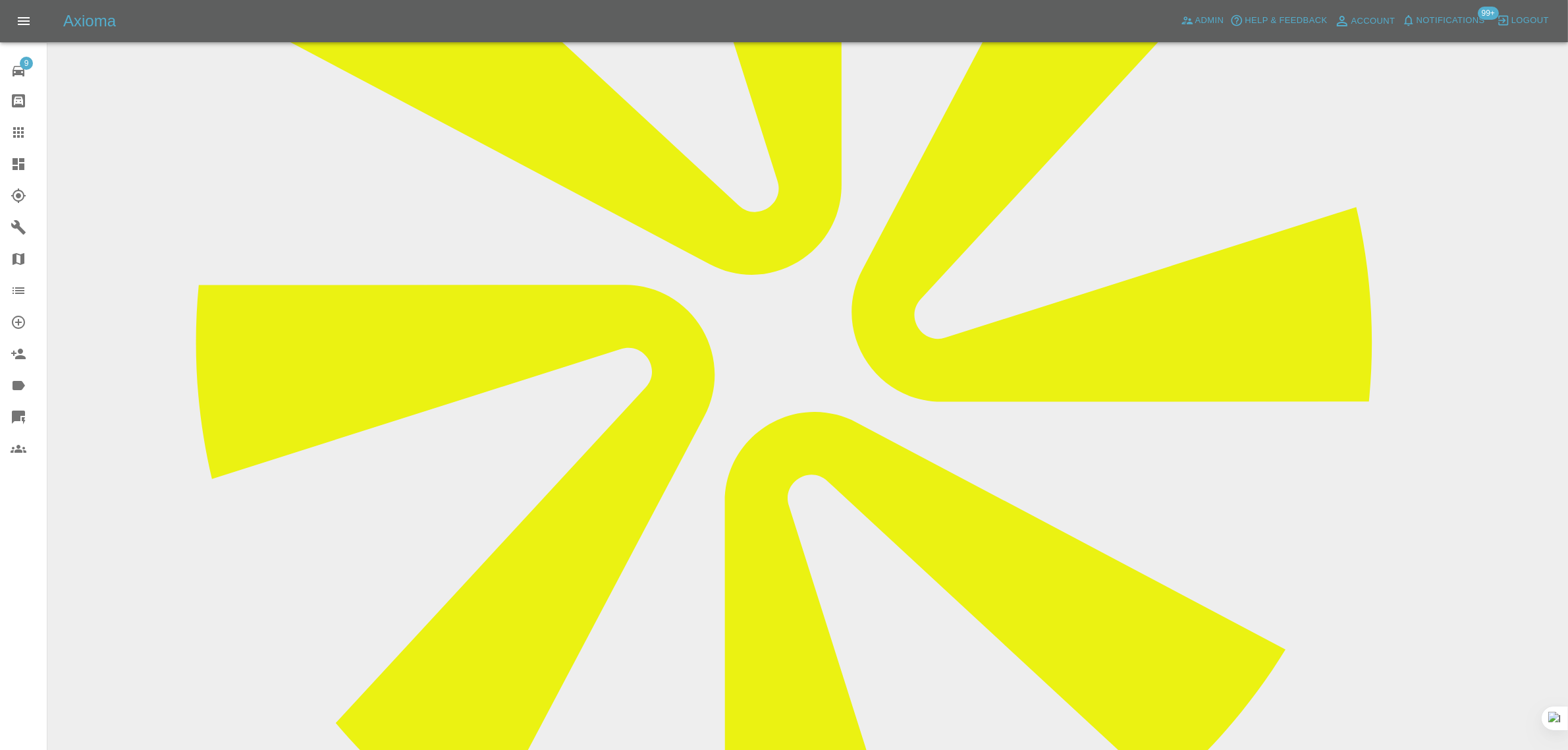
scroll to position [82, 0]
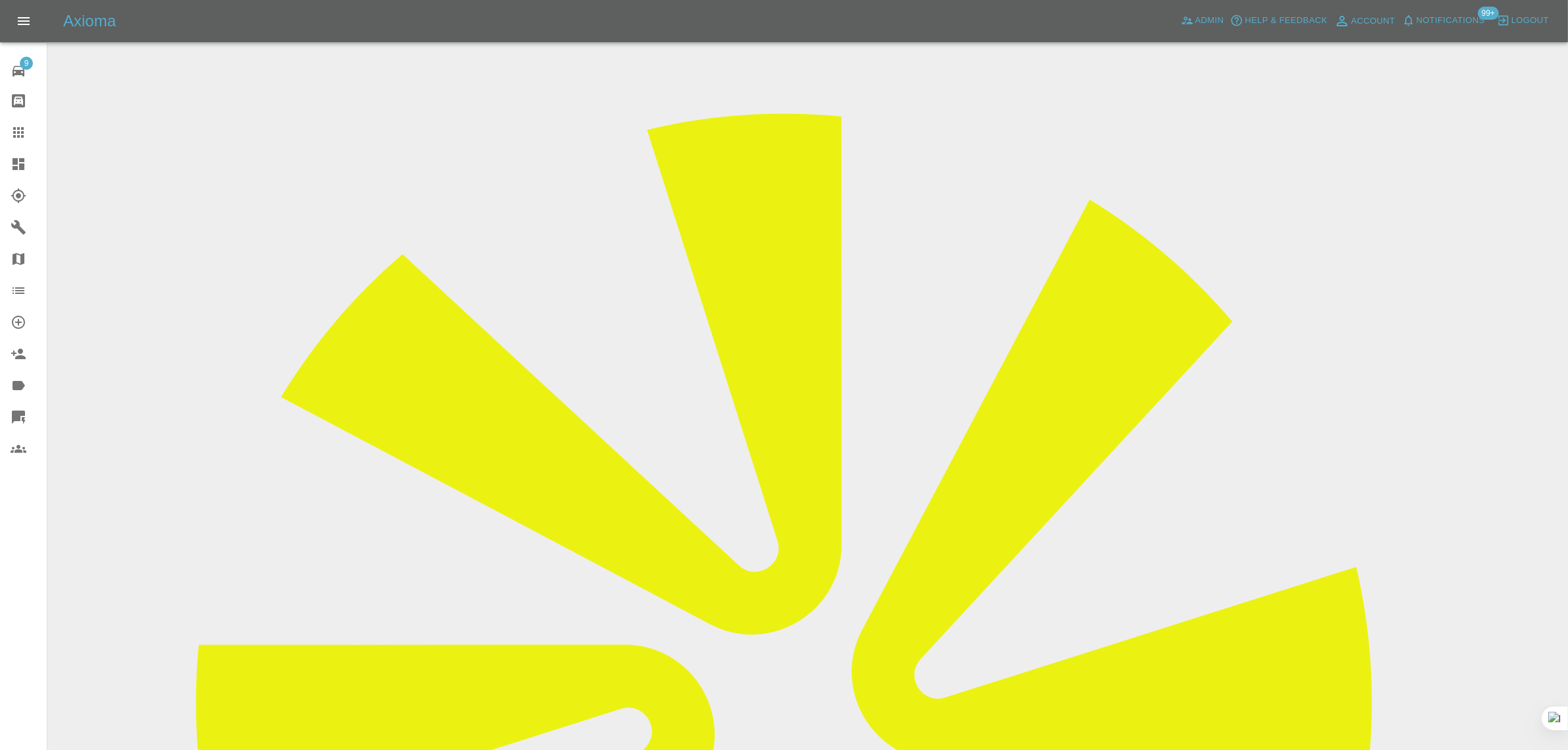
drag, startPoint x: 753, startPoint y: 358, endPoint x: 890, endPoint y: 359, distance: 137.0
copy tr "[PERSON_NAME][EMAIL_ADDRESS][DOMAIN_NAME]"
